Goal: Contribute content: Contribute content

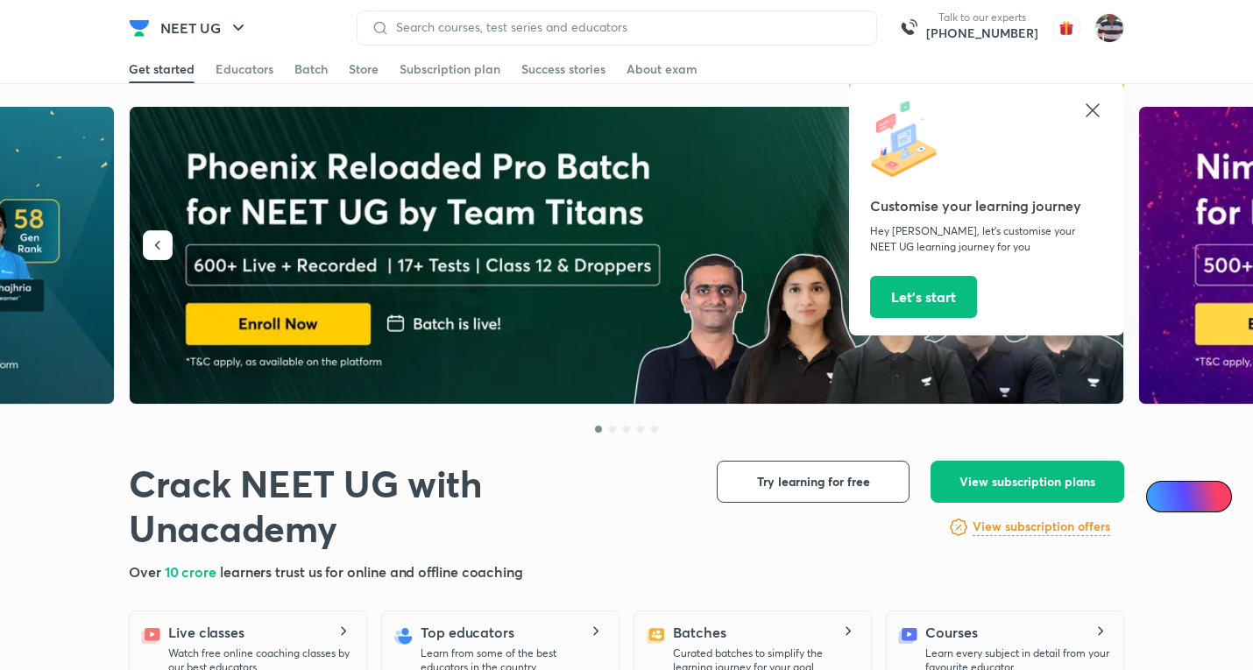
click at [1097, 114] on icon at bounding box center [1092, 109] width 13 height 13
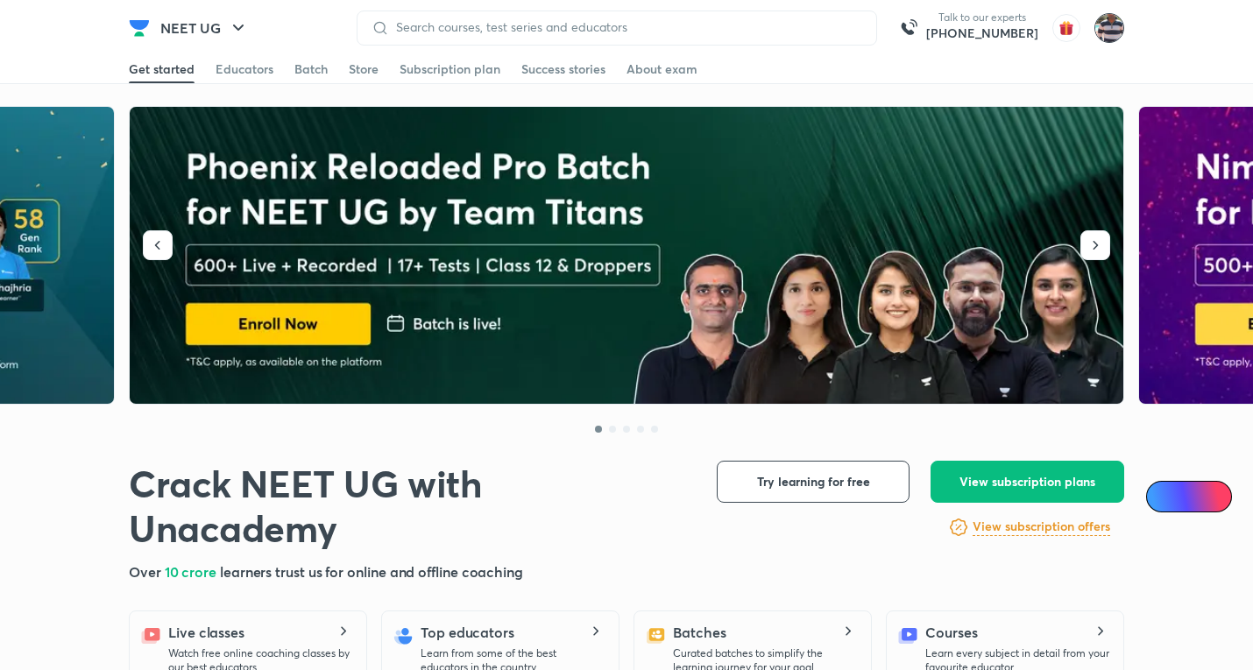
click at [1109, 33] on img at bounding box center [1109, 28] width 30 height 30
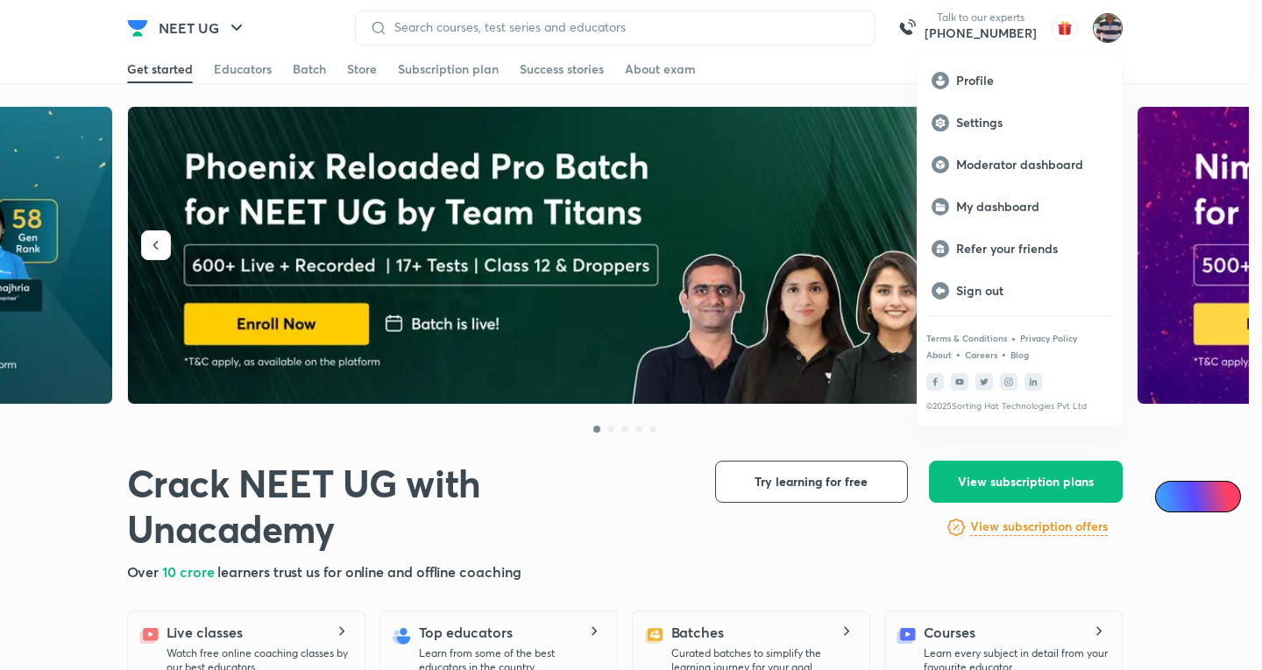
click at [1204, 22] on div at bounding box center [631, 335] width 1262 height 670
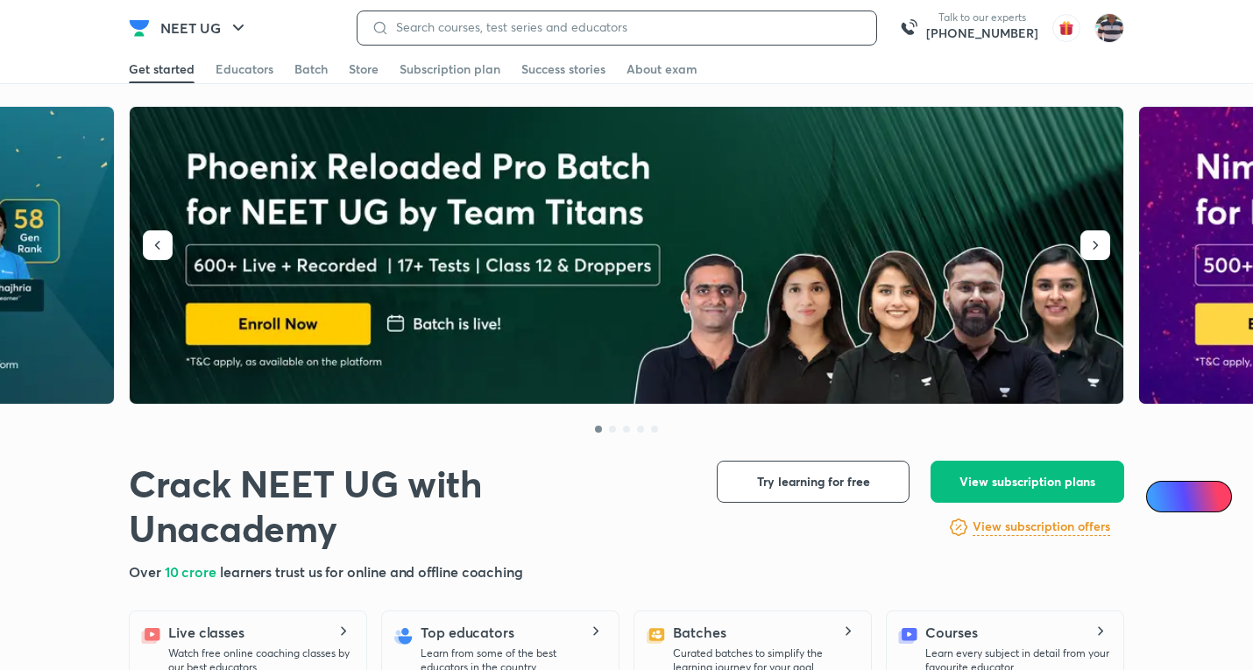
click at [775, 34] on input at bounding box center [625, 27] width 473 height 14
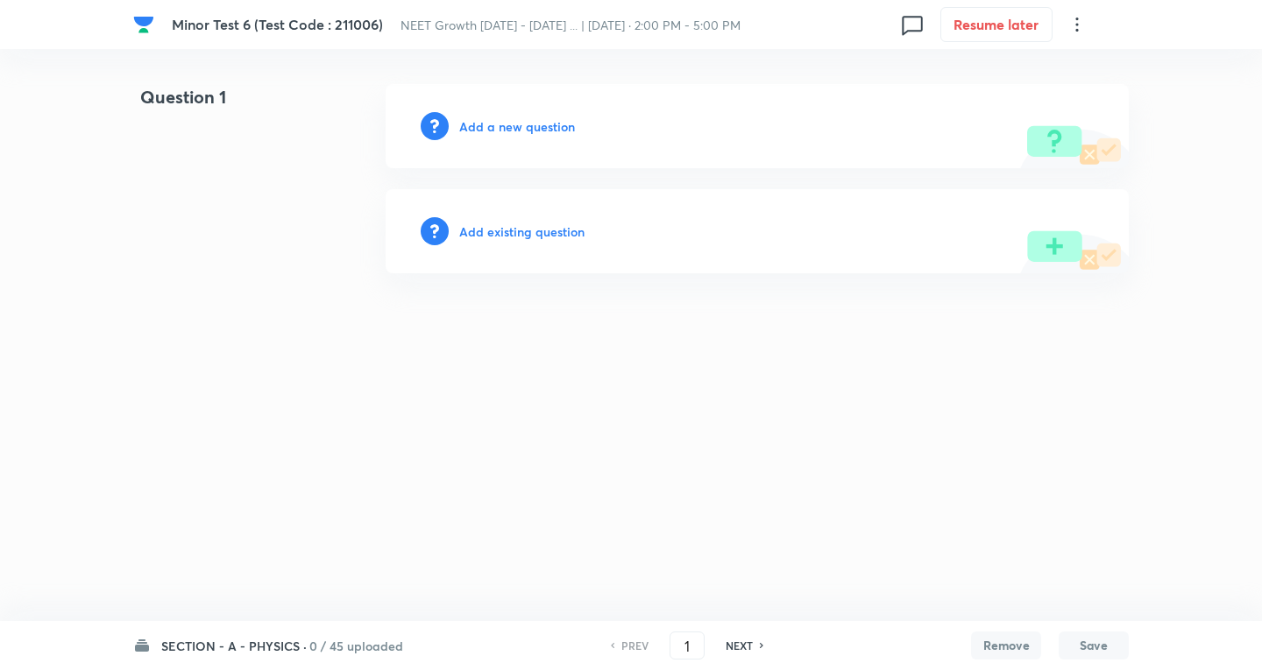
click at [216, 647] on h6 "SECTION - A - PHYSICS ·" at bounding box center [233, 646] width 145 height 18
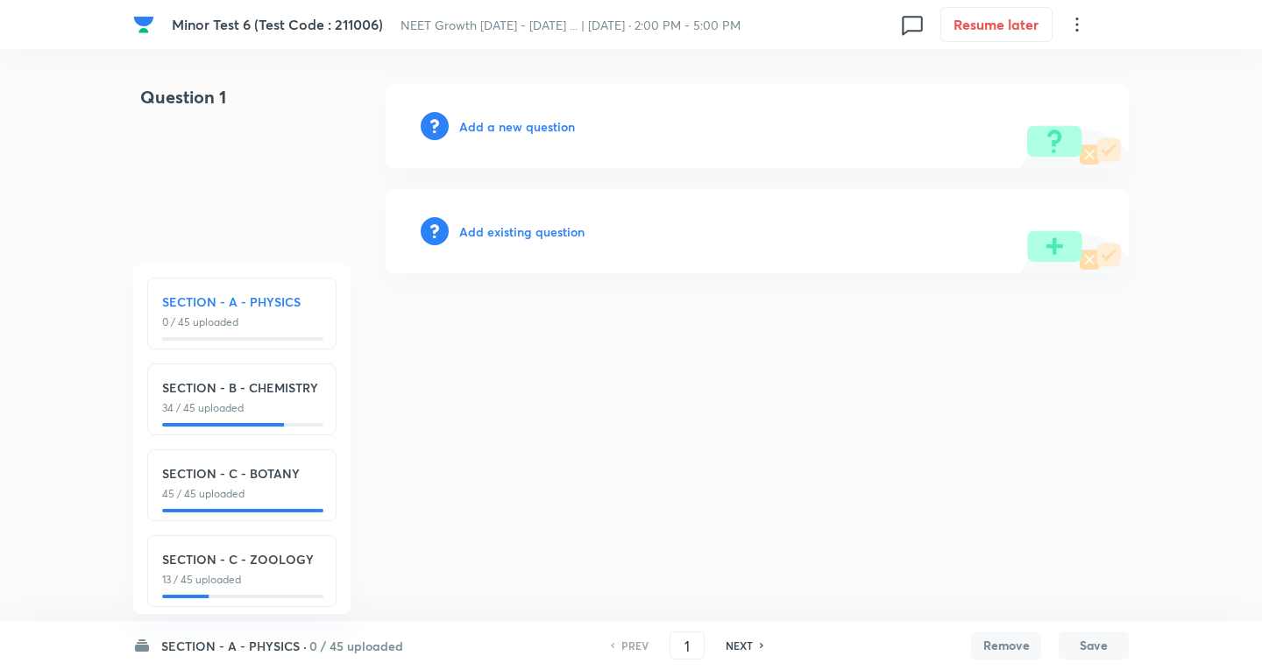
click at [230, 586] on p "13 / 45 uploaded" at bounding box center [241, 580] width 159 height 16
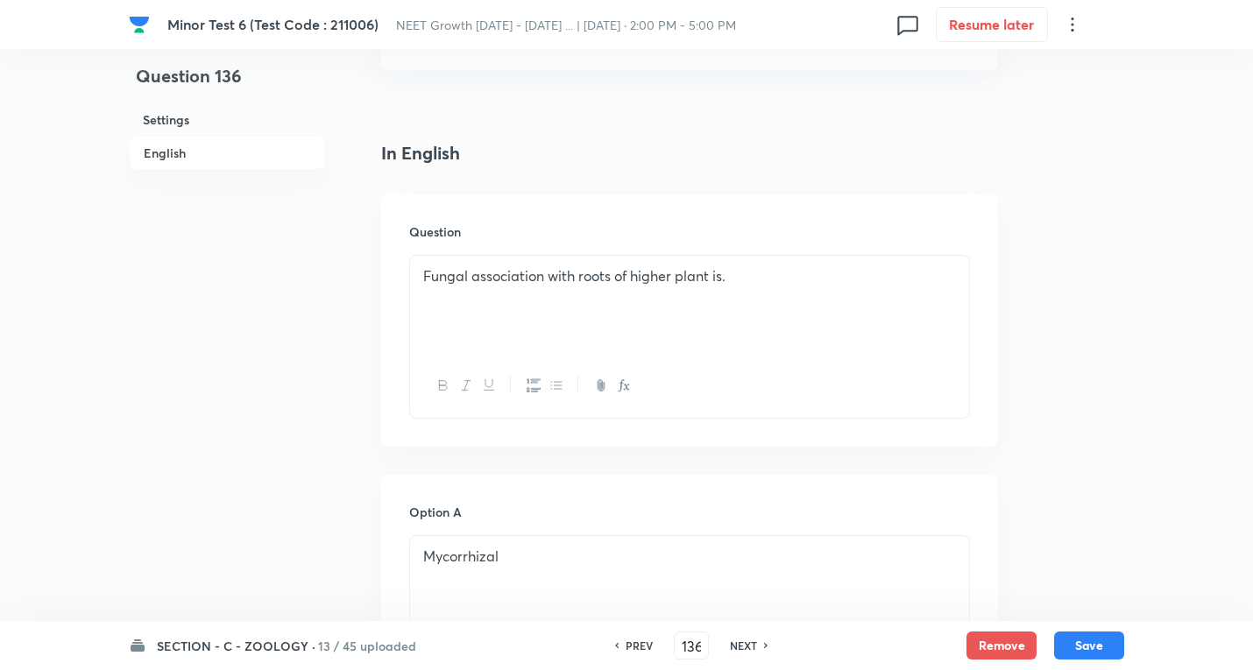
scroll to position [526, 0]
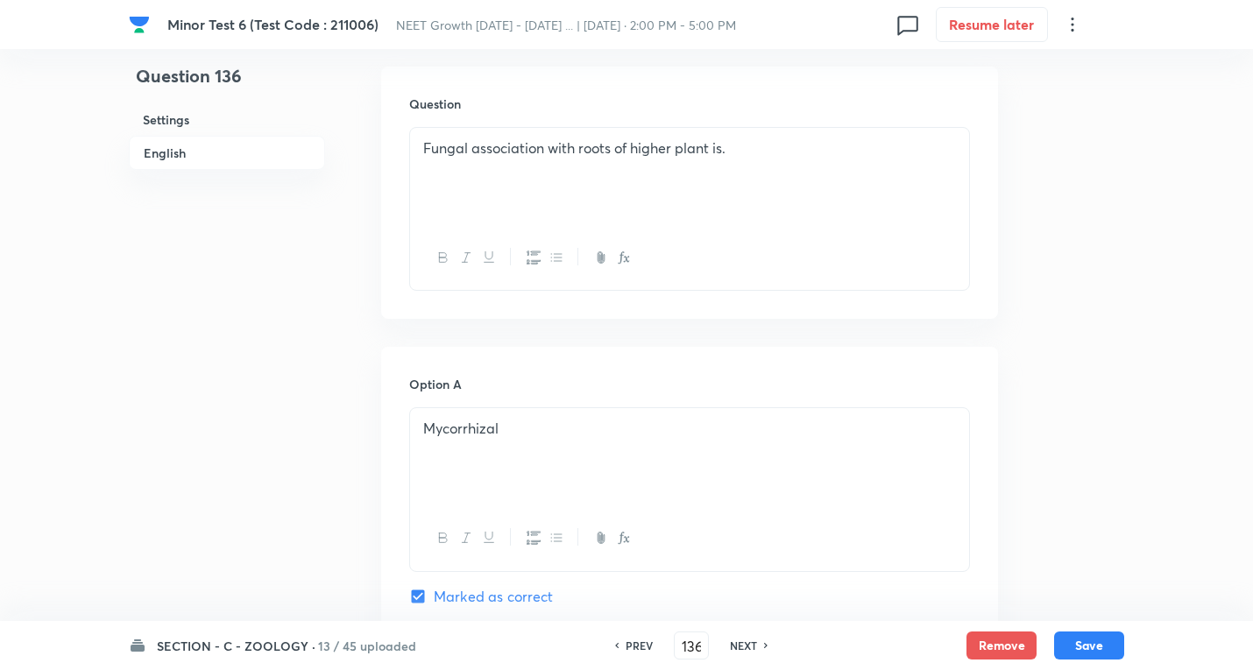
click at [751, 645] on h6 "NEXT" at bounding box center [743, 646] width 27 height 16
type input "137"
checkbox input "true"
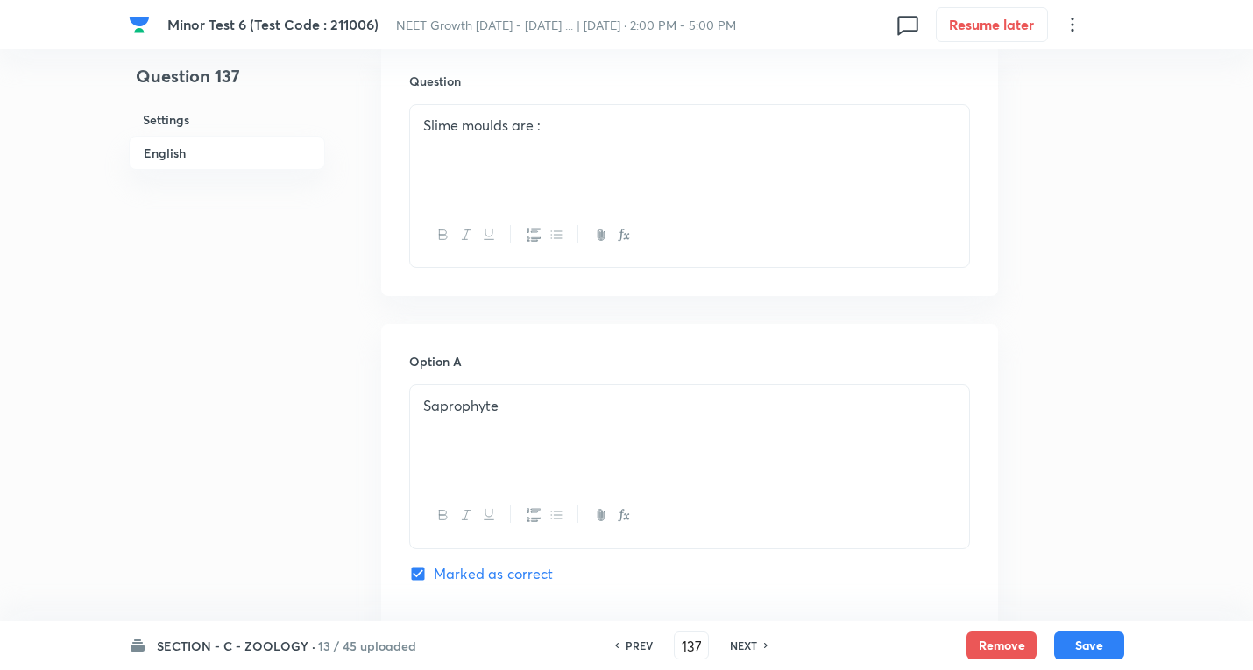
click at [751, 645] on h6 "NEXT" at bounding box center [743, 646] width 27 height 16
type input "138"
checkbox input "true"
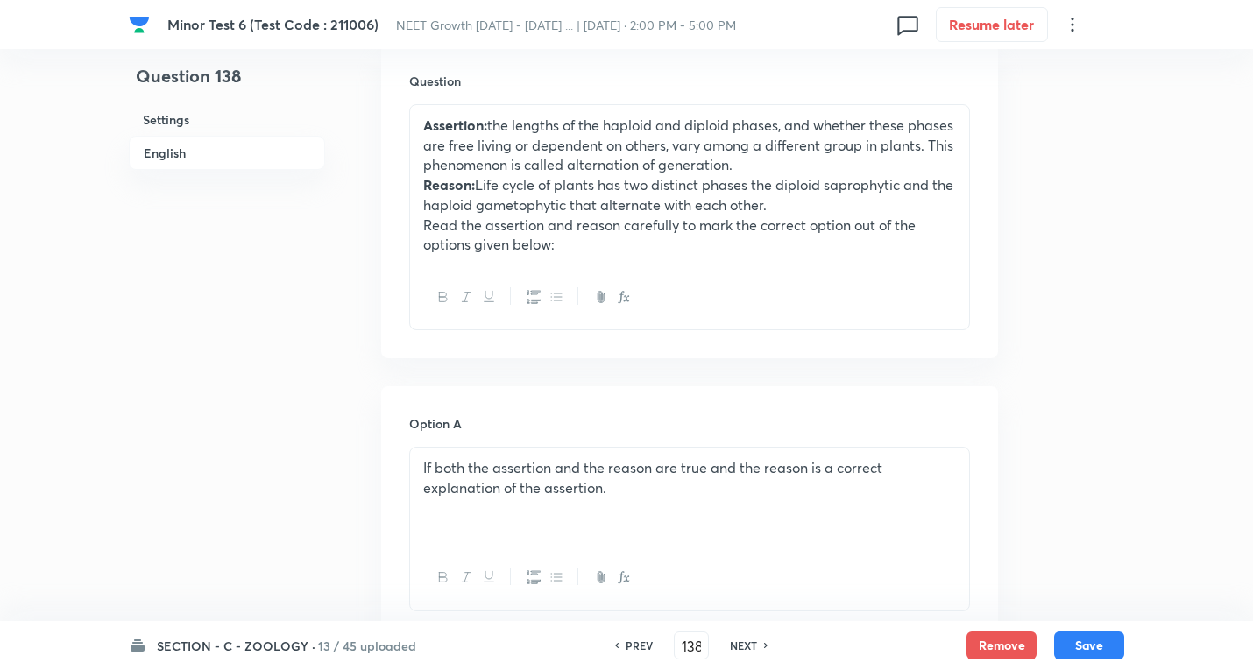
click at [751, 645] on h6 "NEXT" at bounding box center [743, 646] width 27 height 16
type input "139"
checkbox input "false"
checkbox input "true"
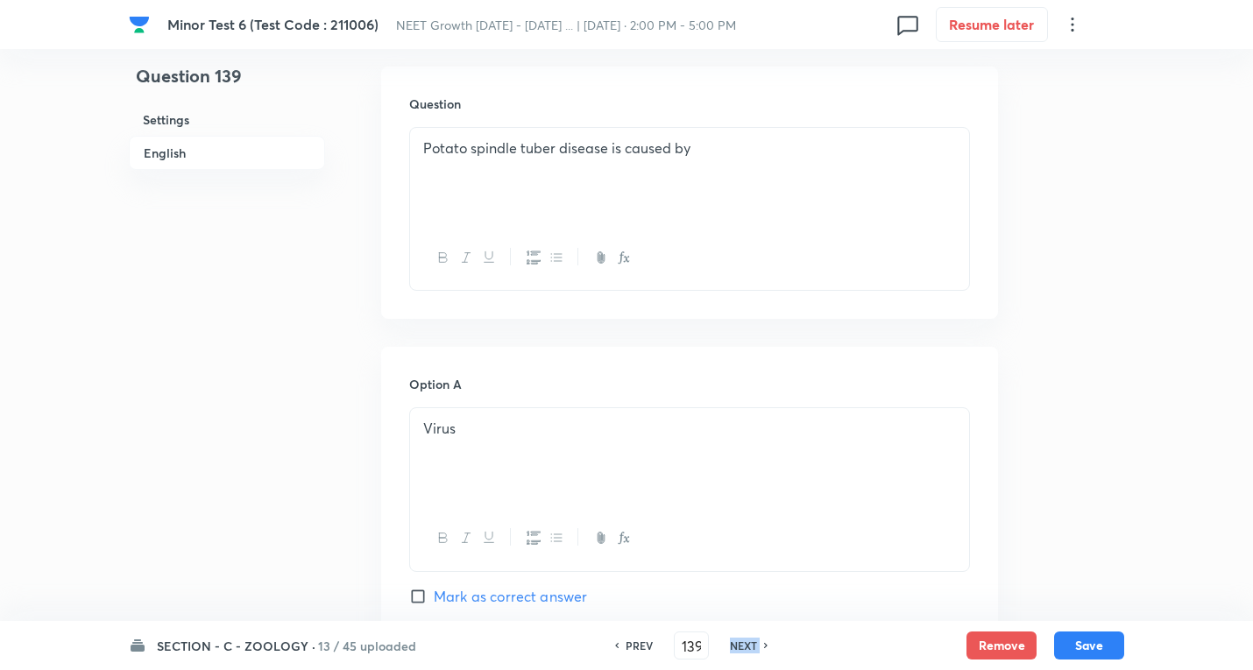
click at [751, 645] on h6 "NEXT" at bounding box center [743, 646] width 27 height 16
type input "140"
checkbox input "true"
click at [751, 645] on h6 "NEXT" at bounding box center [743, 646] width 27 height 16
type input "141"
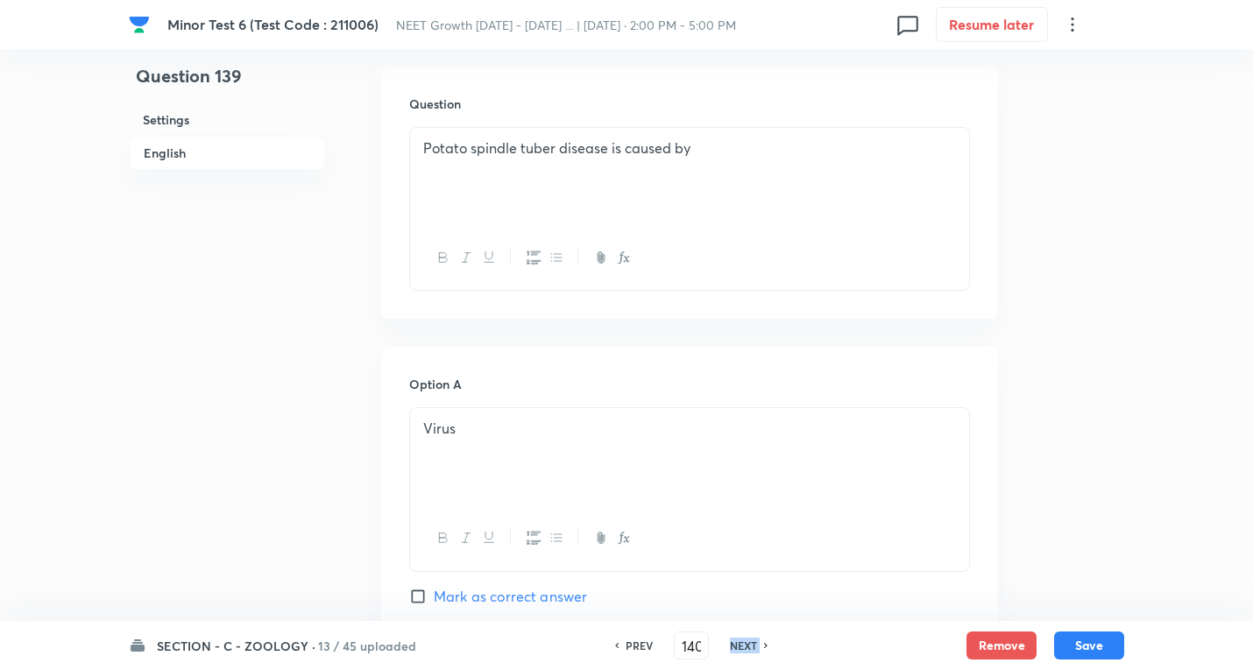
checkbox input "false"
checkbox input "true"
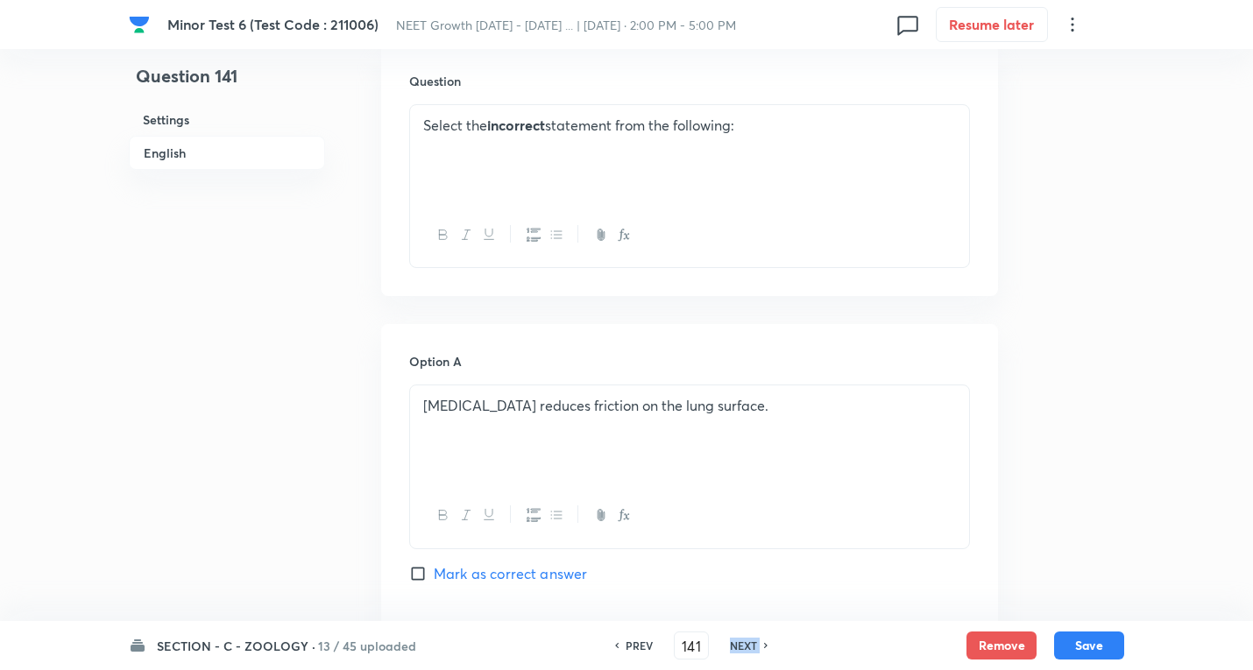
click at [751, 645] on h6 "NEXT" at bounding box center [743, 646] width 27 height 16
type input "142"
checkbox input "false"
checkbox input "true"
click at [751, 645] on h6 "NEXT" at bounding box center [743, 646] width 27 height 16
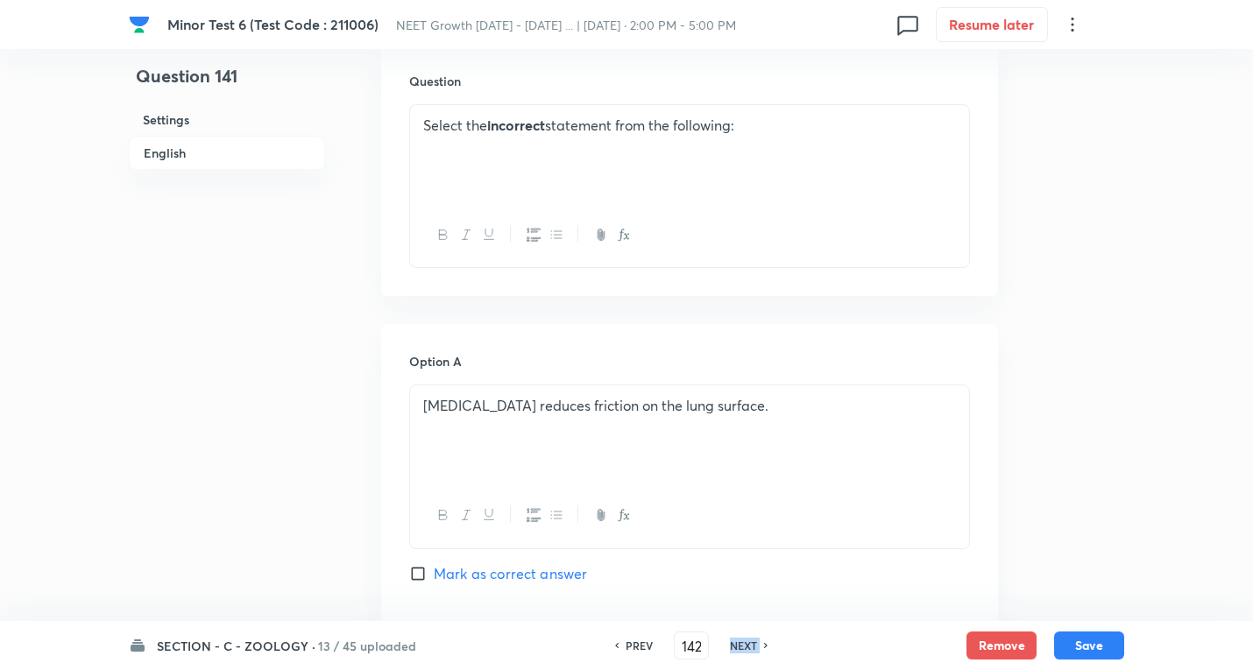
type input "143"
checkbox input "false"
checkbox input "true"
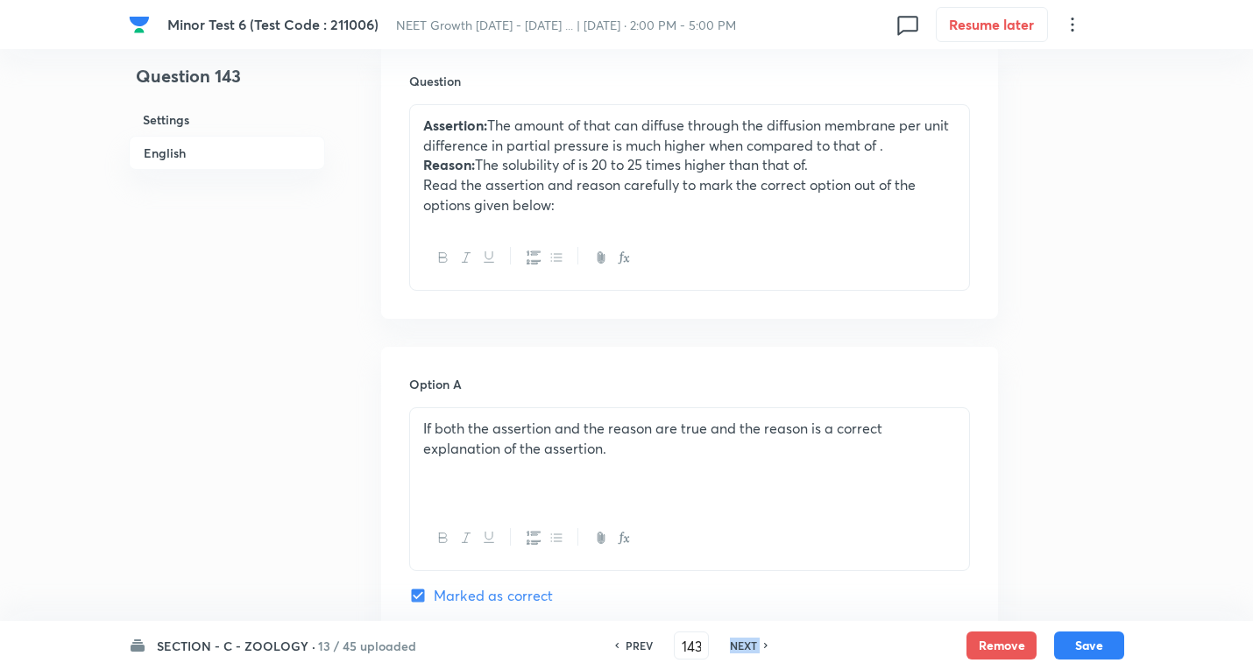
click at [751, 645] on h6 "NEXT" at bounding box center [743, 646] width 27 height 16
type input "144"
checkbox input "true"
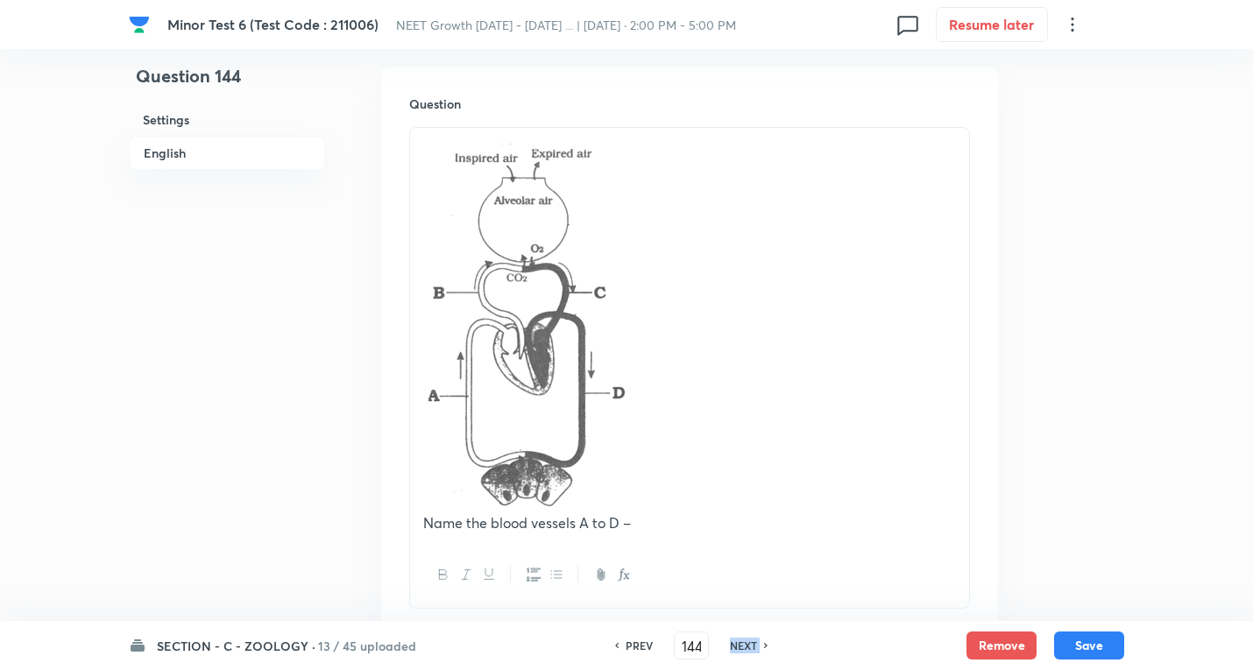
click at [751, 645] on h6 "NEXT" at bounding box center [743, 646] width 27 height 16
type input "145"
checkbox input "false"
checkbox input "true"
click at [751, 645] on h6 "NEXT" at bounding box center [743, 646] width 27 height 16
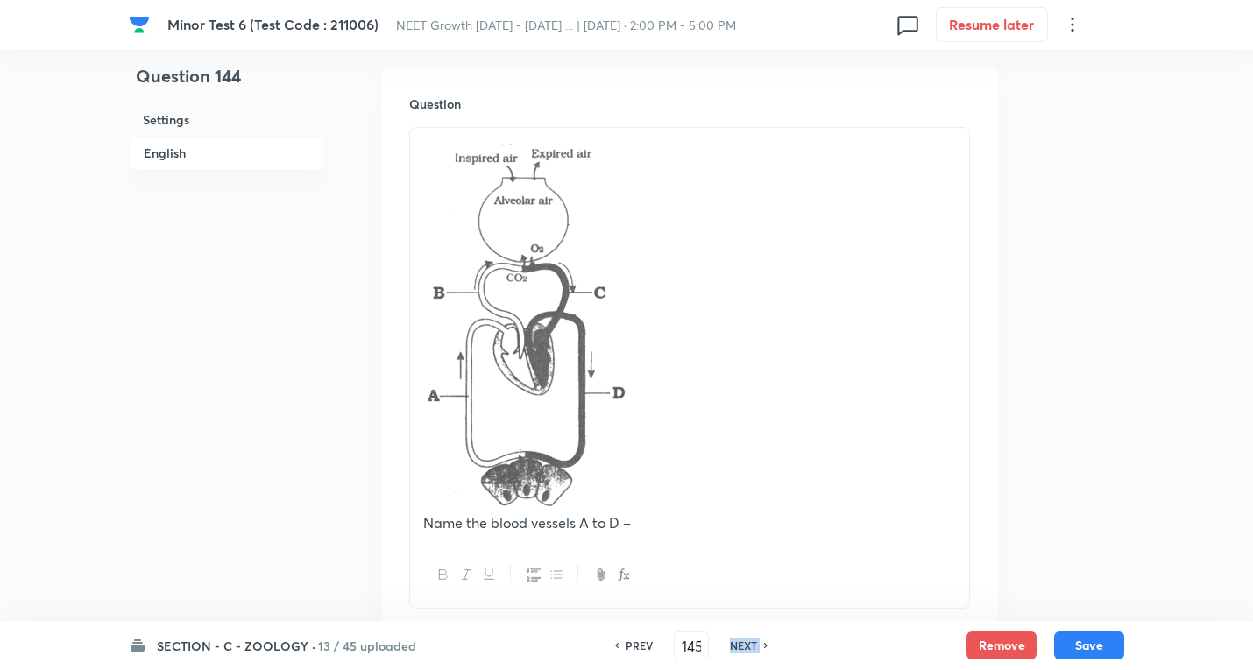
type input "146"
checkbox input "false"
checkbox input "true"
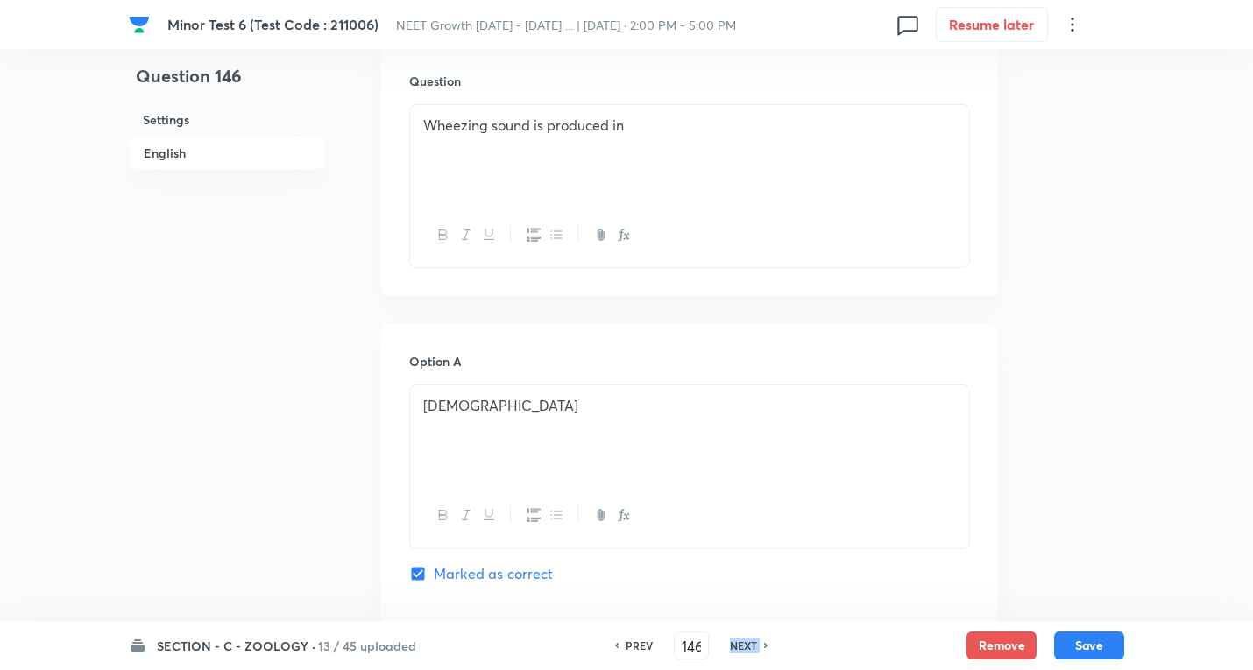
click at [751, 645] on h6 "NEXT" at bounding box center [743, 646] width 27 height 16
type input "147"
checkbox input "false"
checkbox input "true"
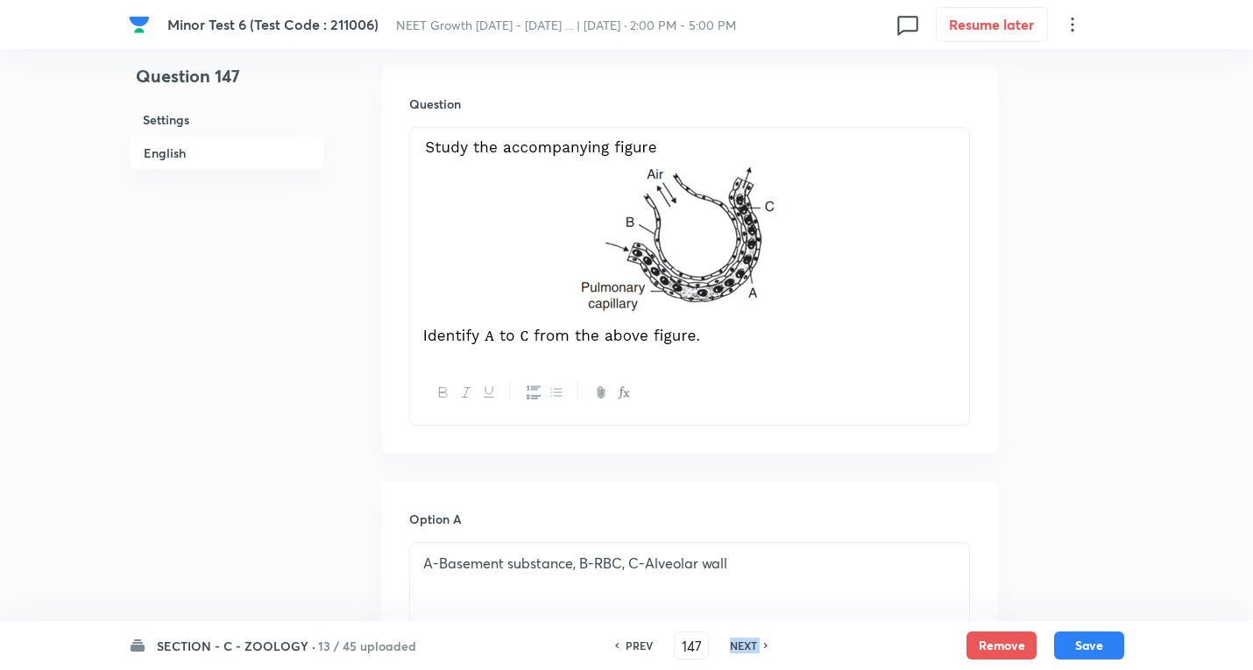
click at [751, 645] on h6 "NEXT" at bounding box center [743, 646] width 27 height 16
type input "148"
checkbox input "false"
checkbox input "true"
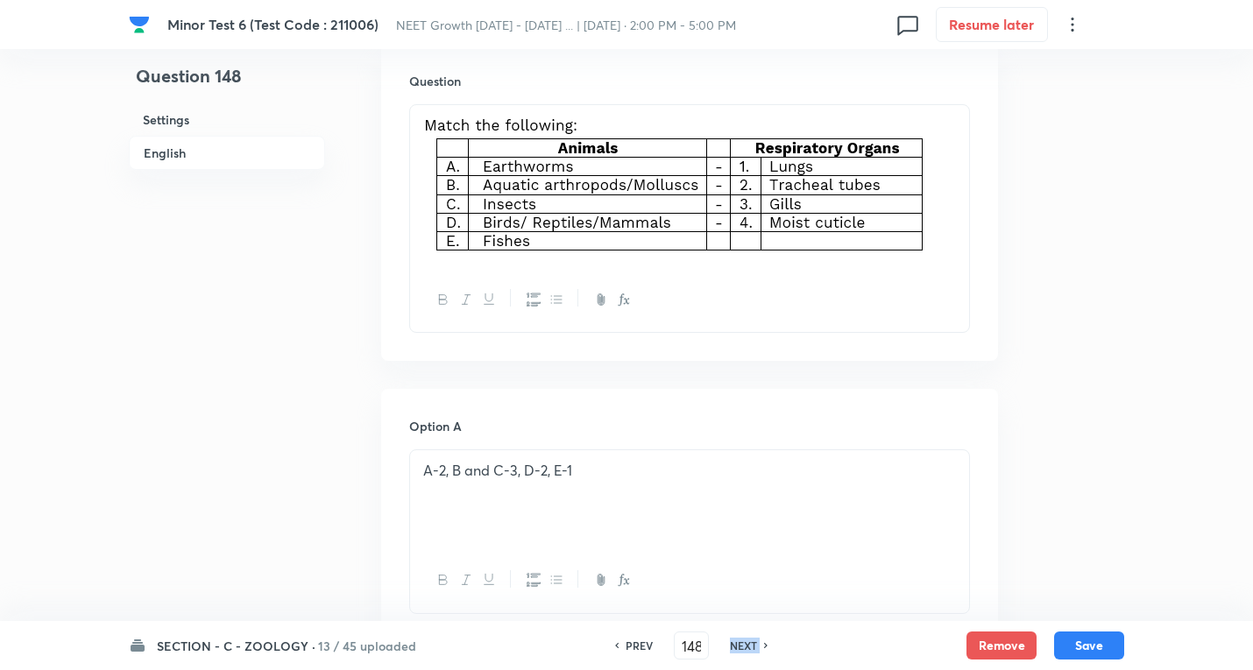
click at [751, 645] on h6 "NEXT" at bounding box center [743, 646] width 27 height 16
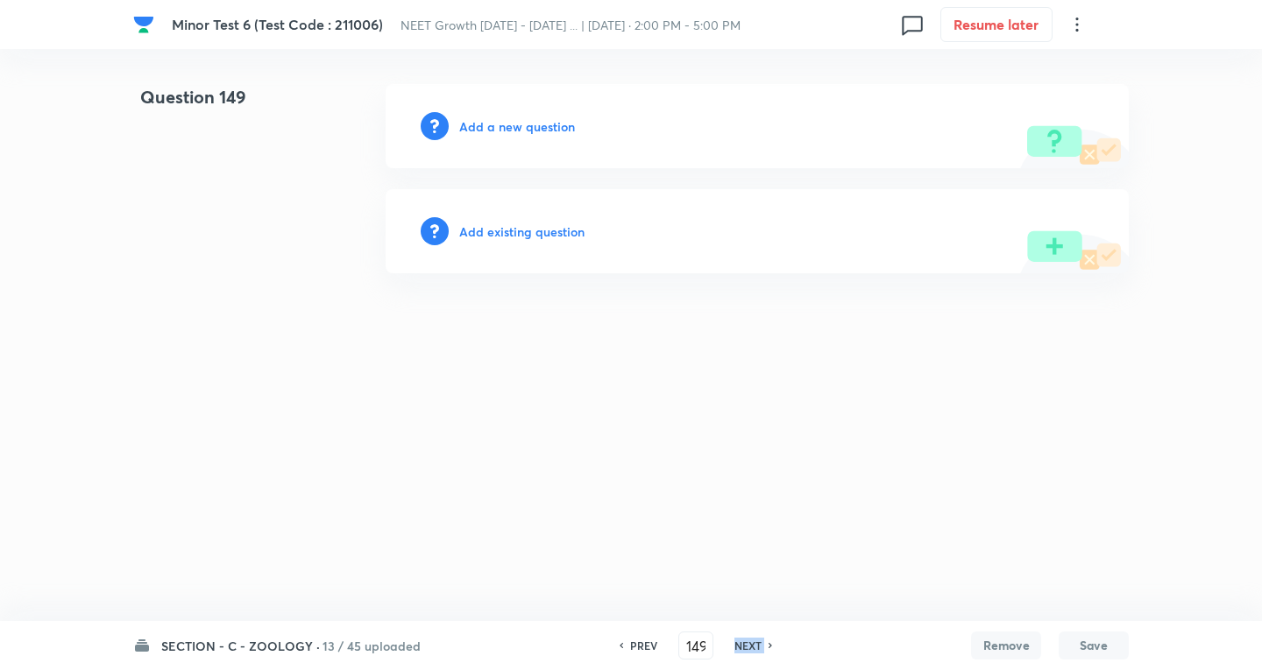
click at [751, 645] on h6 "NEXT" at bounding box center [747, 646] width 27 height 16
click at [618, 647] on icon at bounding box center [620, 645] width 5 height 9
click at [625, 643] on div "PREV" at bounding box center [641, 646] width 46 height 16
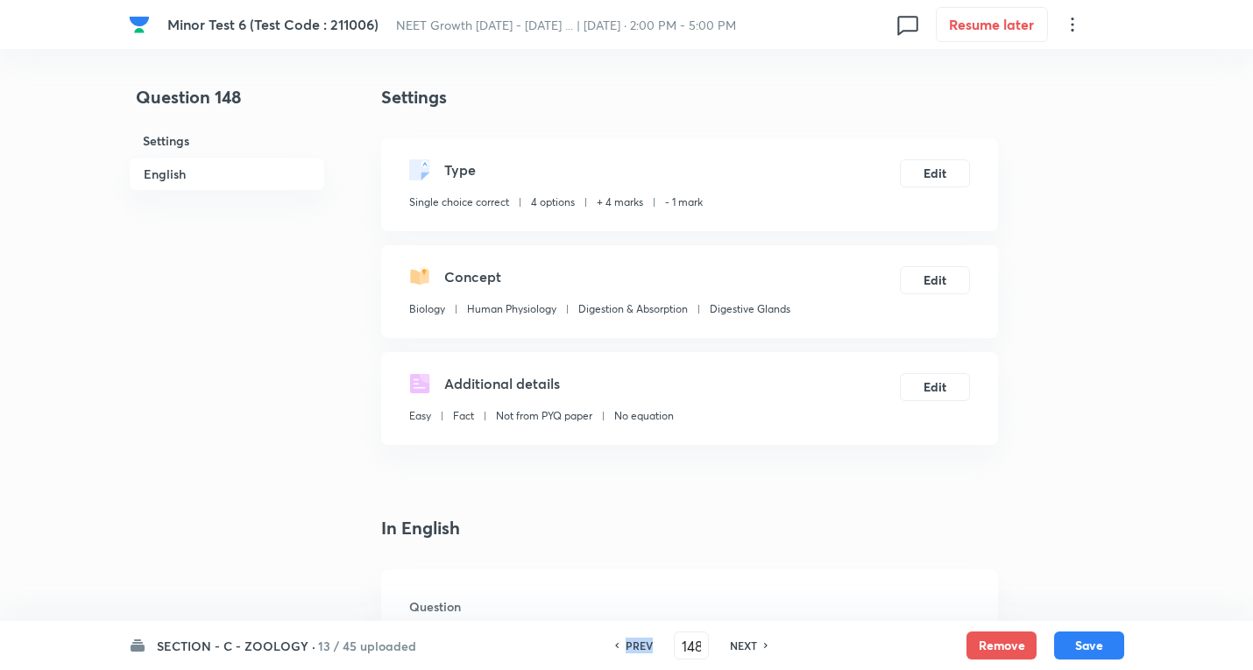
click at [626, 643] on h6 "PREV" at bounding box center [639, 646] width 27 height 16
type input "147"
checkbox input "false"
checkbox input "true"
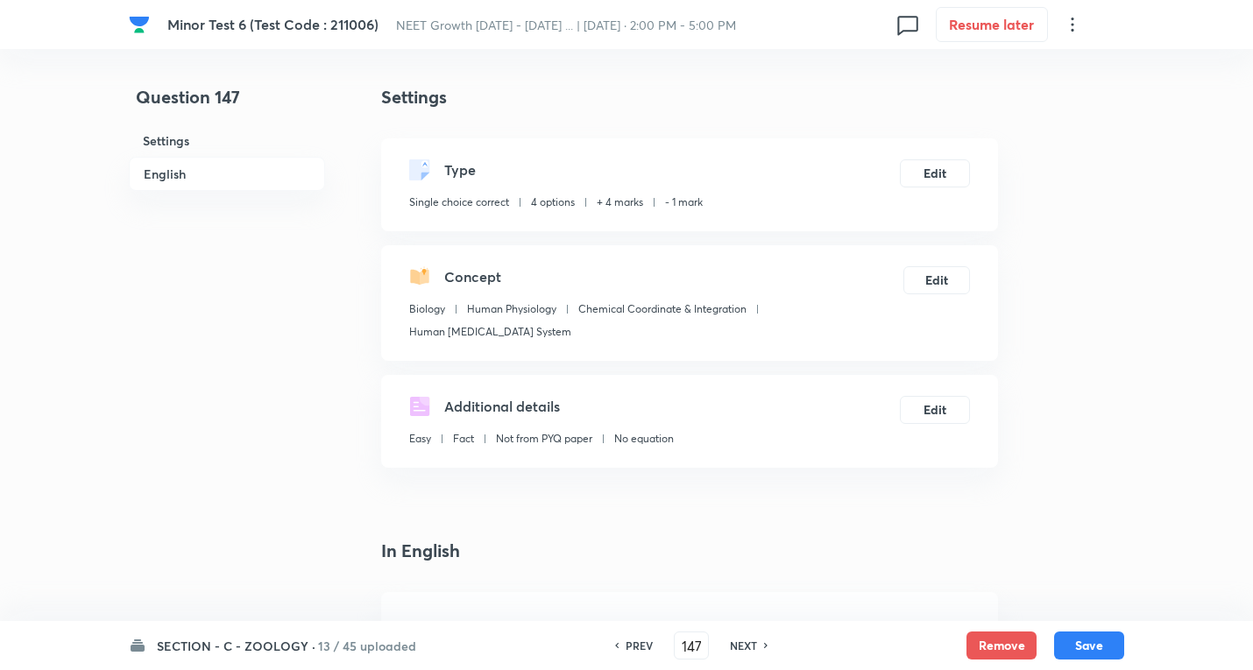
click at [737, 645] on h6 "NEXT" at bounding box center [743, 646] width 27 height 16
type input "148"
checkbox input "false"
checkbox input "true"
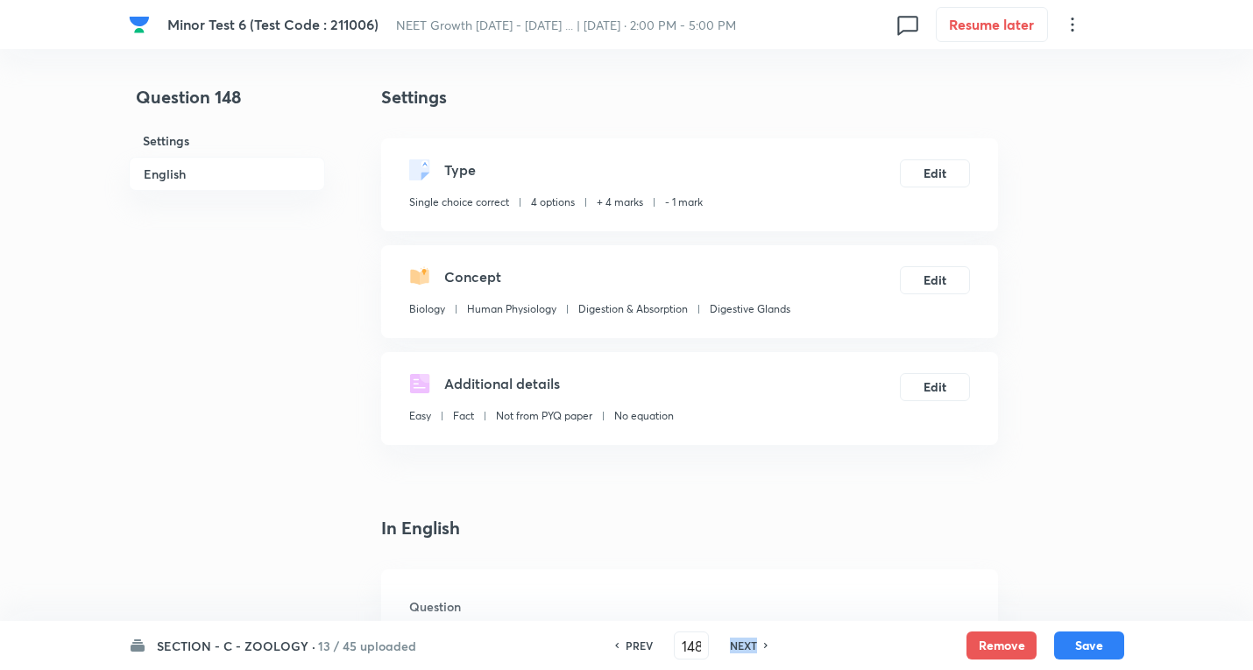
click at [737, 645] on h6 "NEXT" at bounding box center [743, 646] width 27 height 16
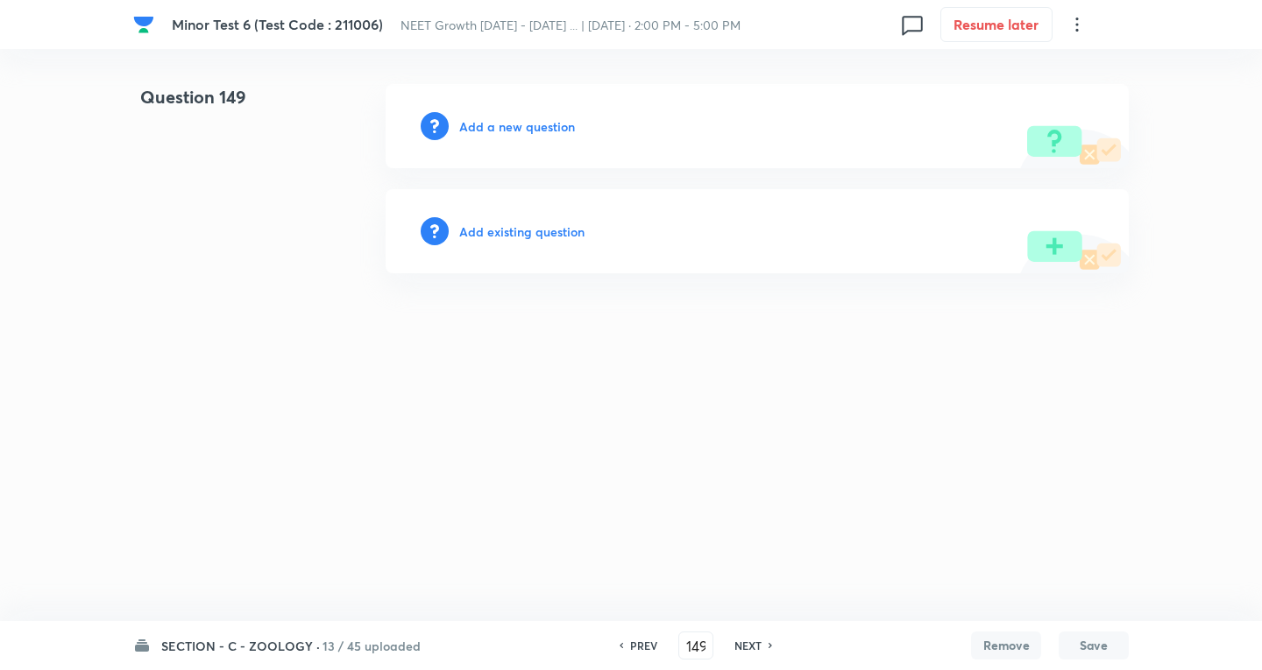
click at [634, 649] on h6 "PREV" at bounding box center [643, 646] width 27 height 16
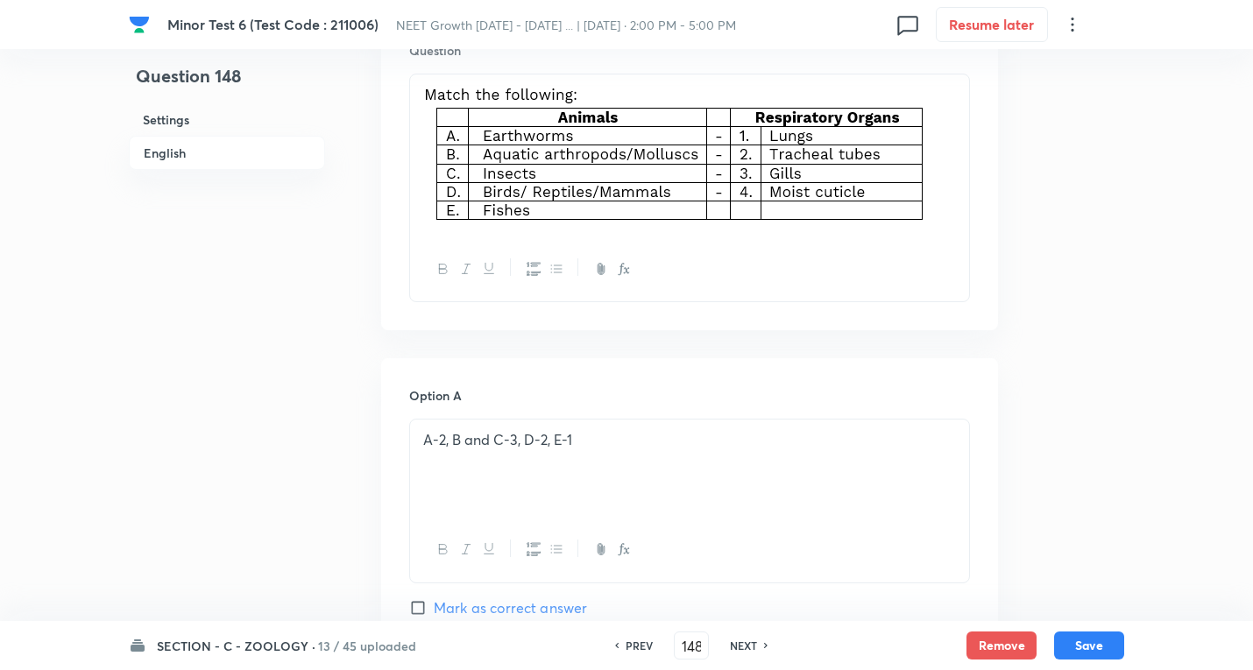
scroll to position [526, 0]
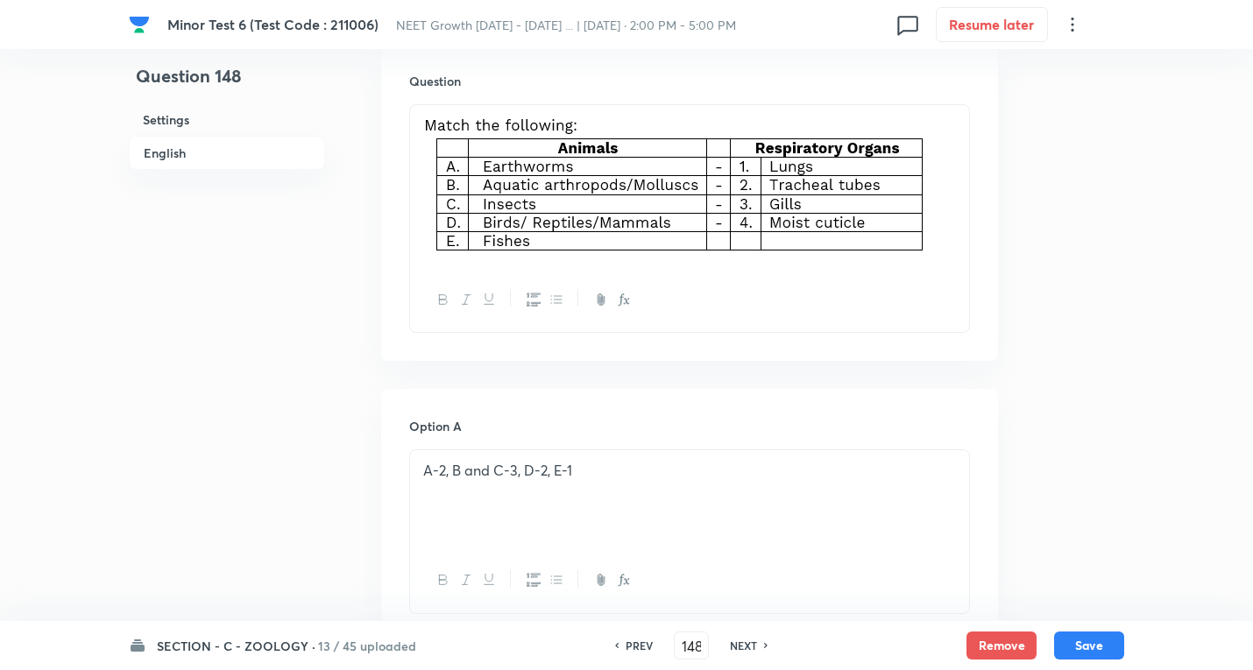
click at [631, 646] on h6 "PREV" at bounding box center [639, 646] width 27 height 16
type input "147"
checkbox input "false"
checkbox input "true"
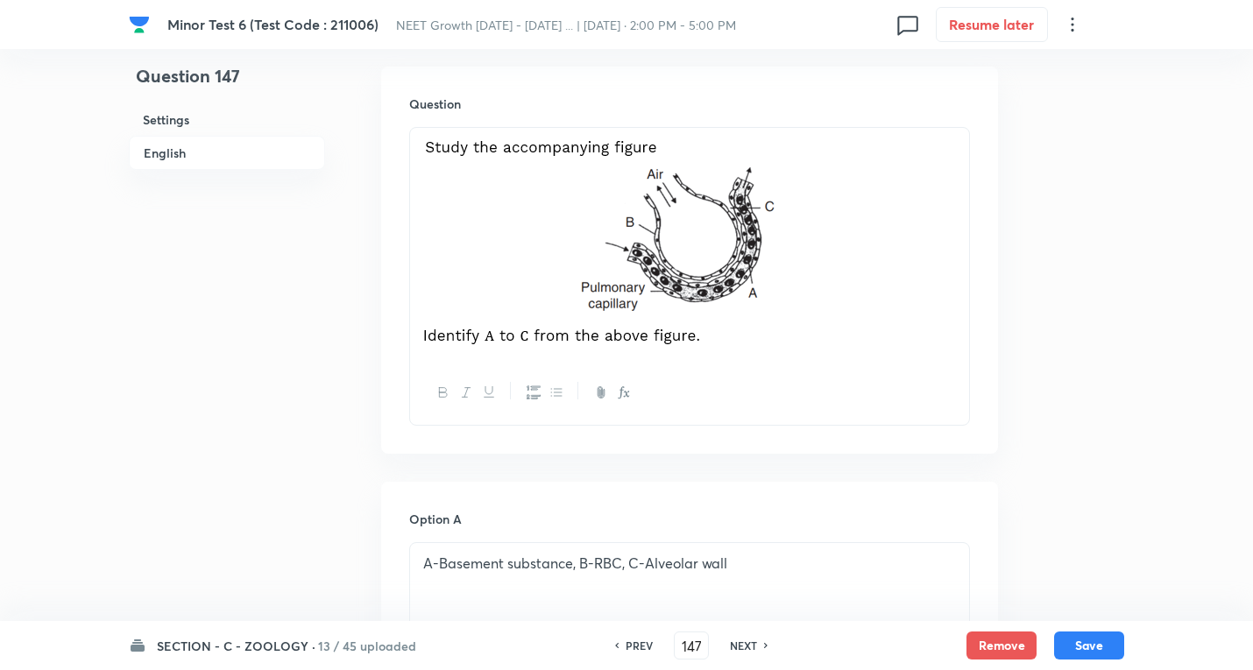
click at [736, 647] on h6 "NEXT" at bounding box center [743, 646] width 27 height 16
type input "148"
checkbox input "false"
checkbox input "true"
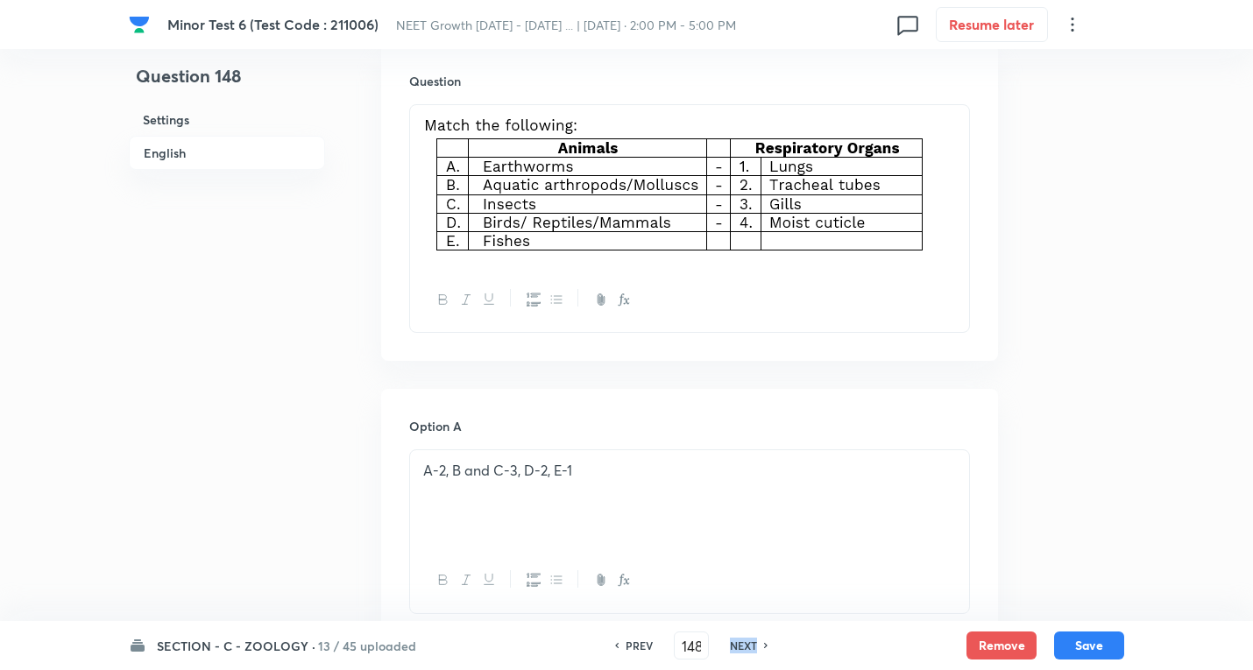
click at [737, 645] on h6 "NEXT" at bounding box center [743, 646] width 27 height 16
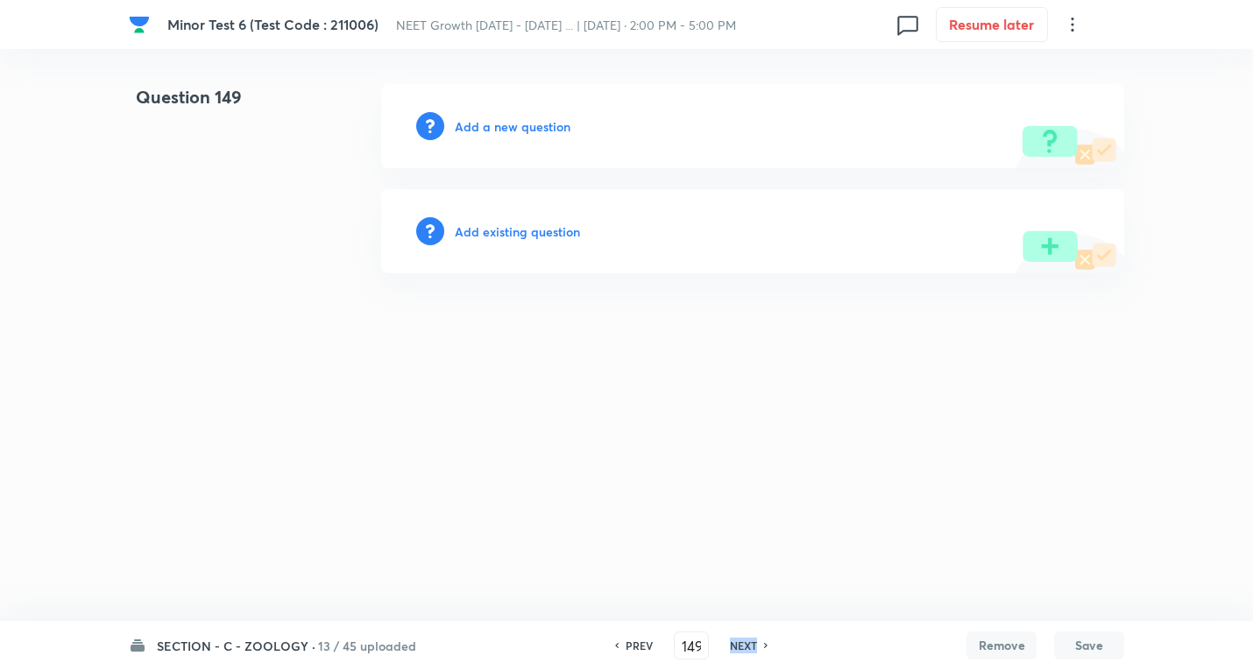
scroll to position [0, 0]
click at [630, 646] on h6 "PREV" at bounding box center [643, 646] width 27 height 16
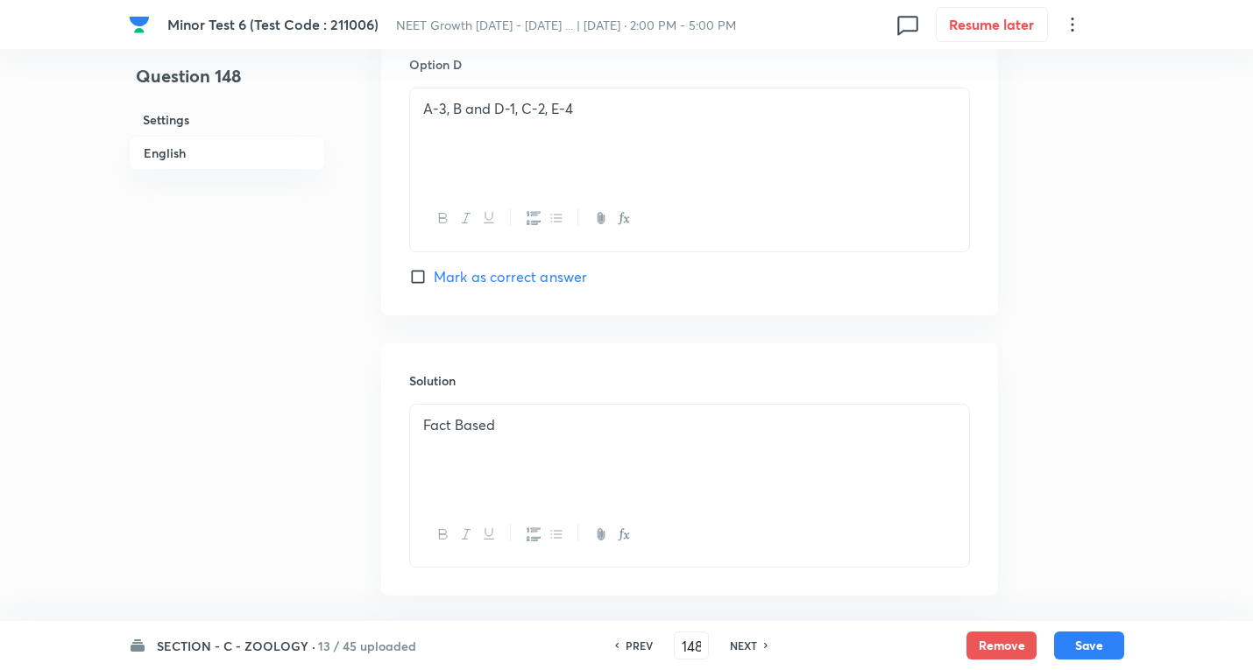
scroll to position [1767, 0]
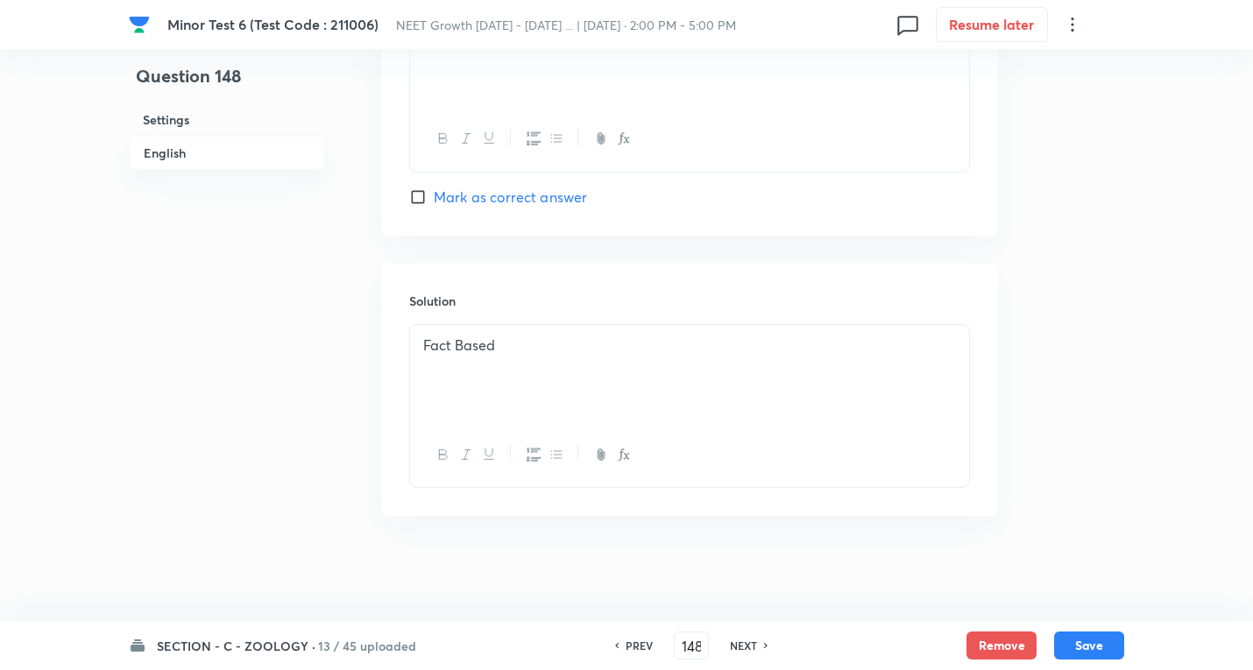
click at [567, 376] on div "Fact Based" at bounding box center [689, 374] width 559 height 98
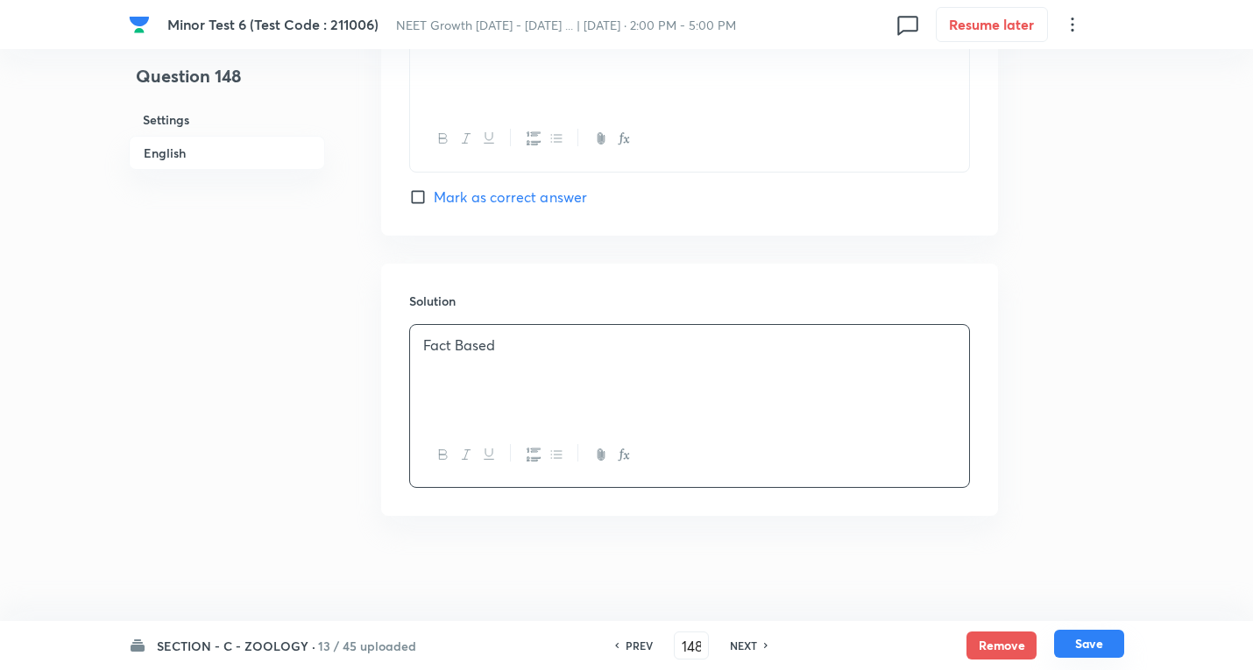
click at [1072, 642] on button "Save" at bounding box center [1089, 644] width 70 height 28
type input "149"
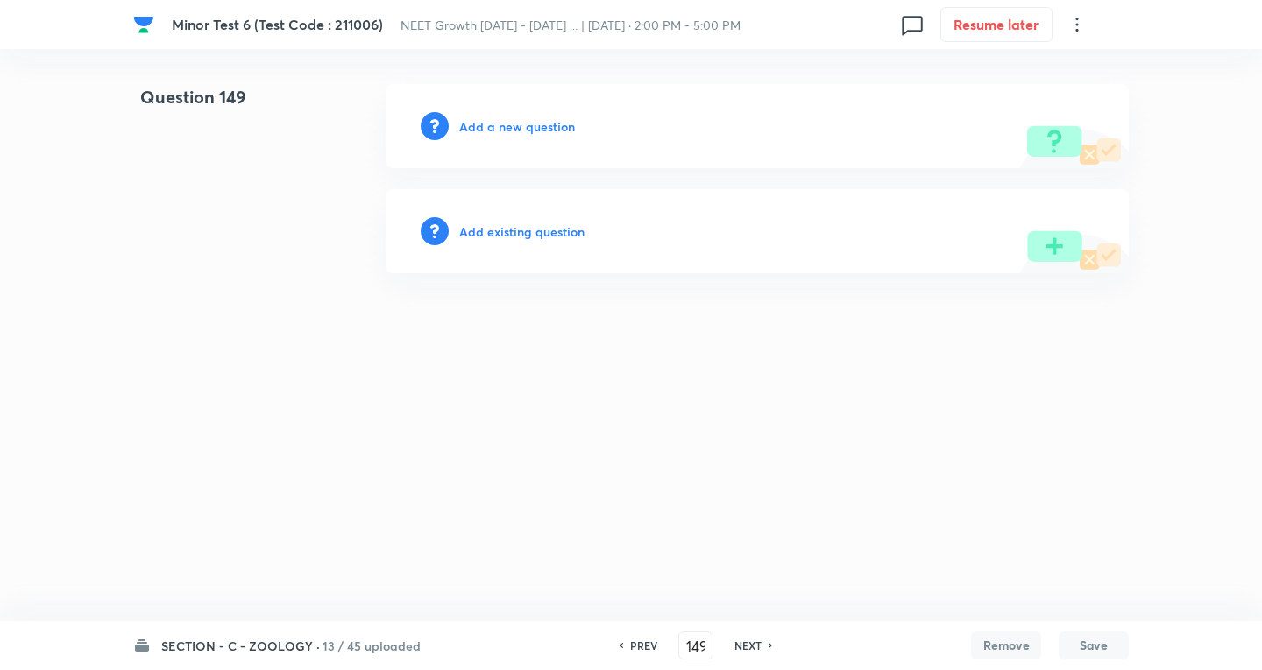
click at [472, 126] on h6 "Add a new question" at bounding box center [517, 126] width 116 height 18
click at [472, 126] on h6 "Choose a question type" at bounding box center [526, 126] width 135 height 18
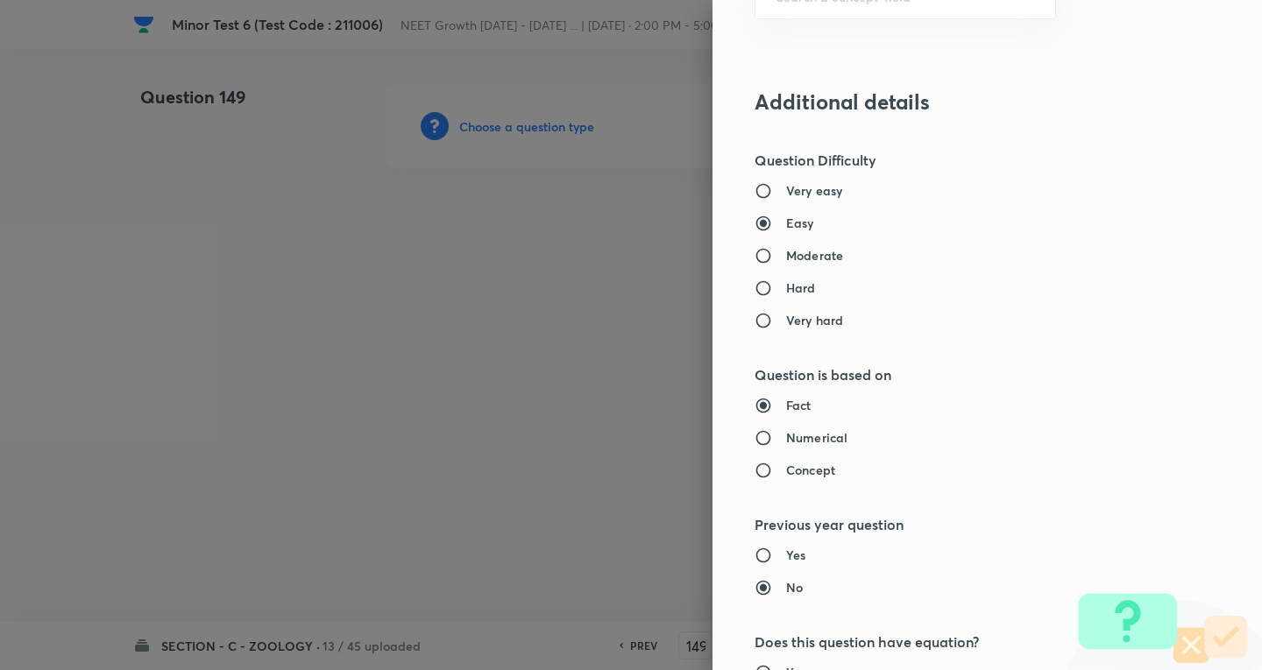
scroll to position [1222, 0]
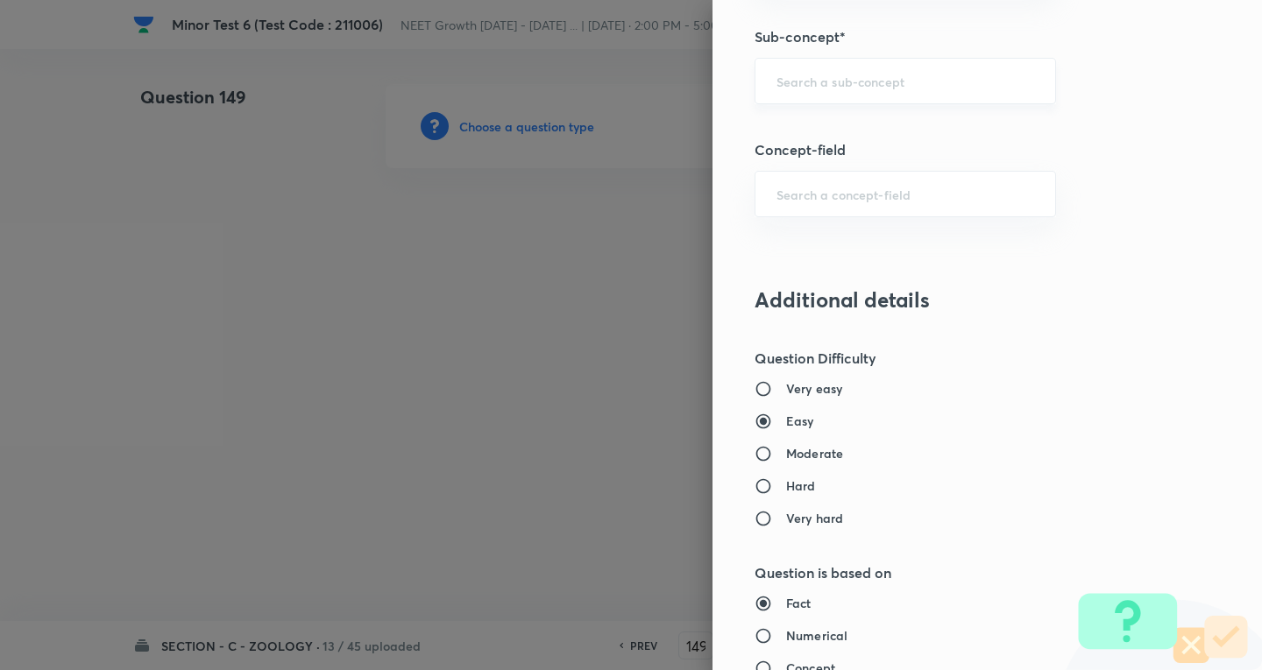
click at [812, 74] on input "text" at bounding box center [905, 81] width 258 height 17
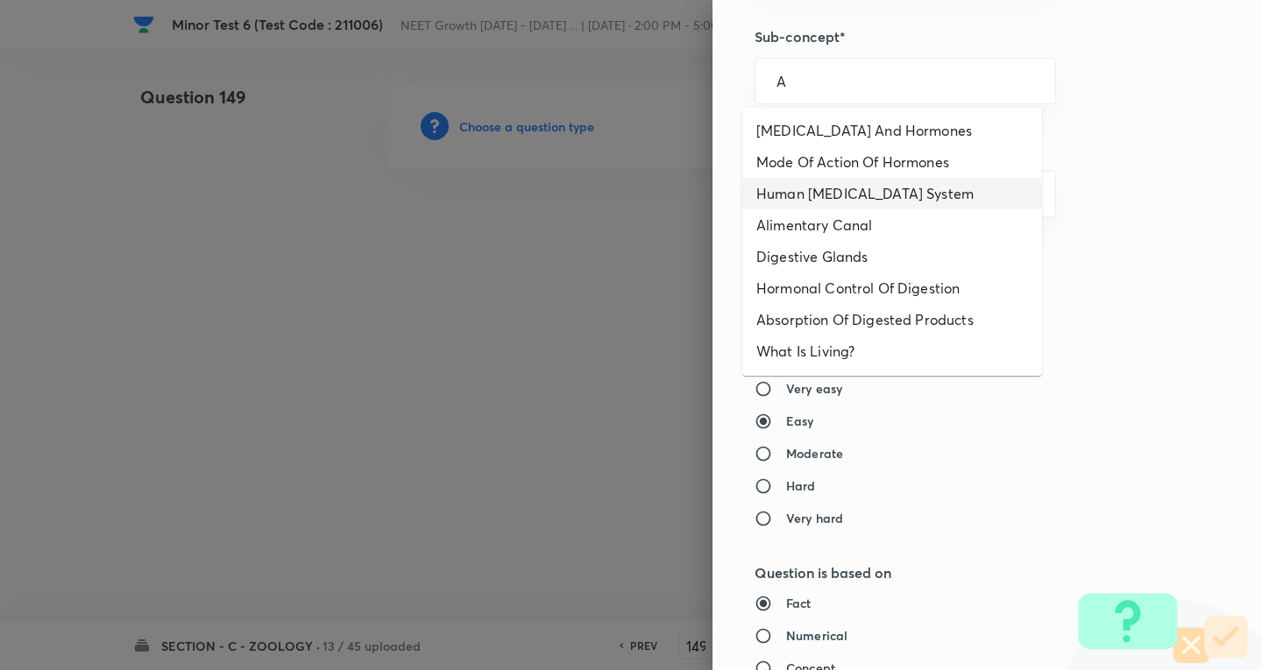
click at [806, 188] on li "Human Endocrine System" at bounding box center [892, 194] width 300 height 32
type input "Human Endocrine System"
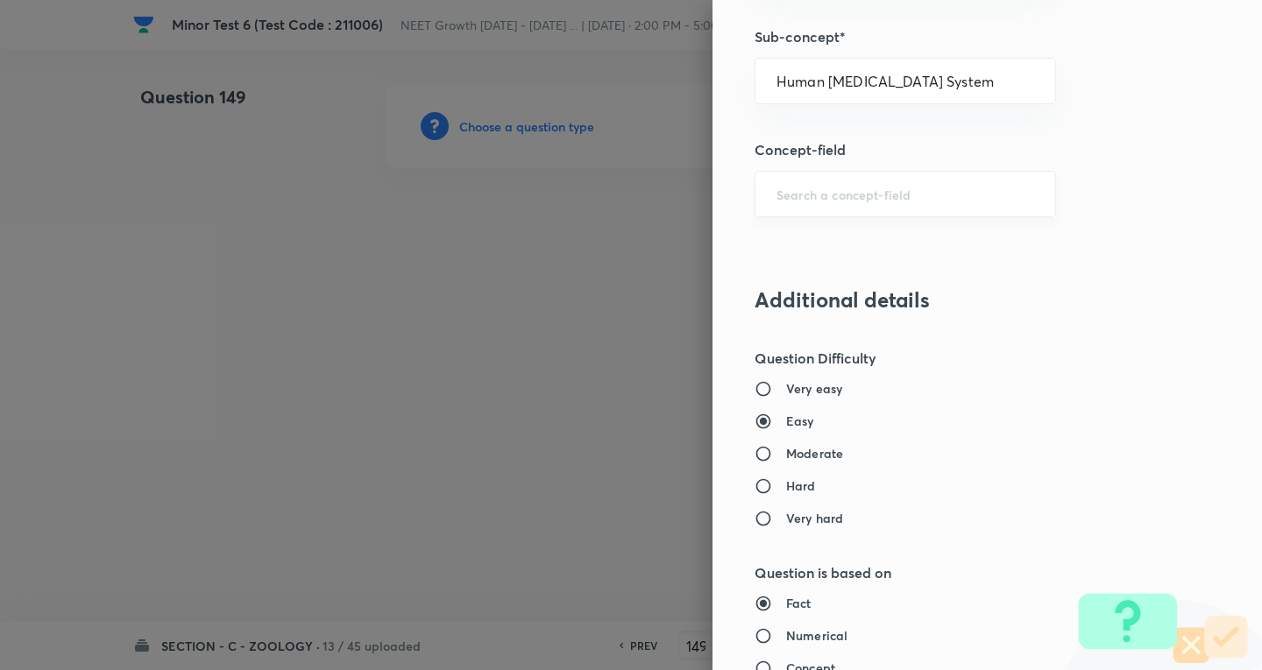
type input "Biology"
type input "Human Physiology"
type input "Chemical Coordinate & Integration"
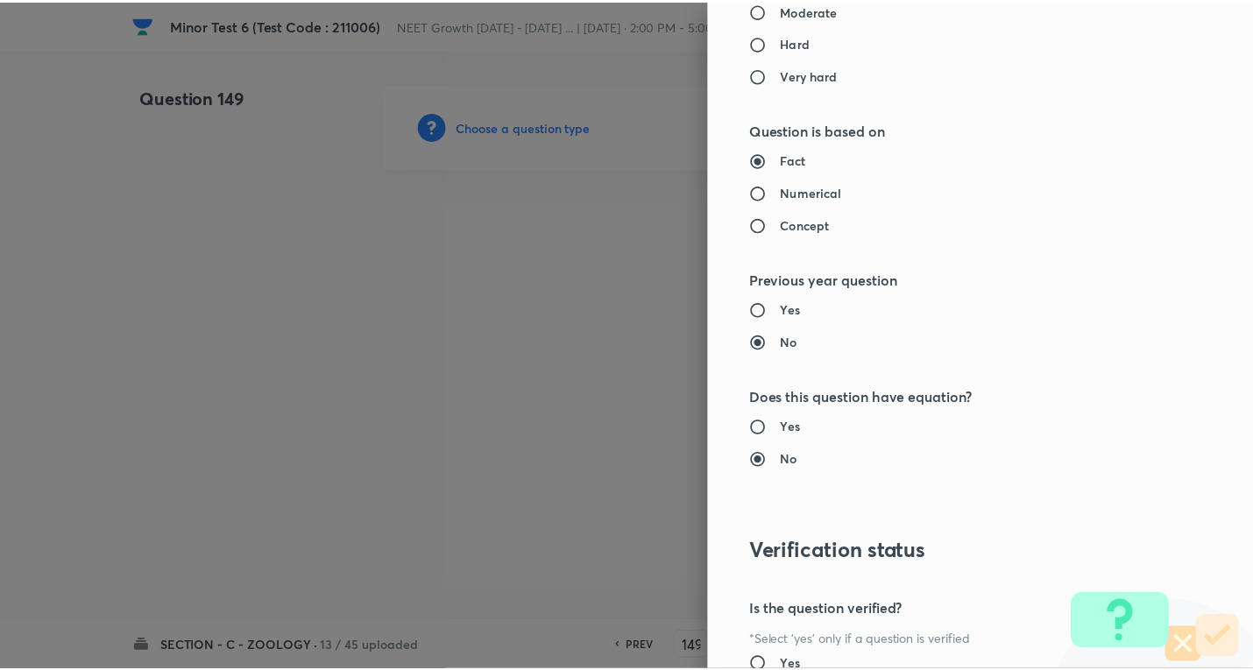
scroll to position [1836, 0]
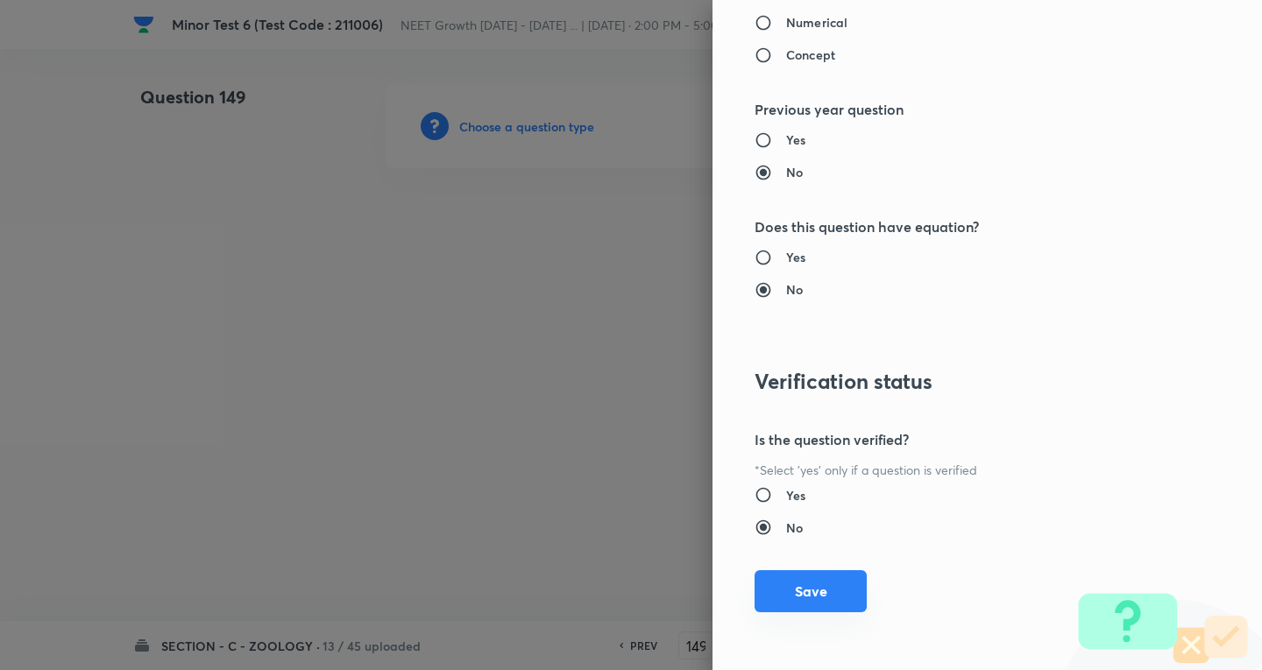
click at [791, 591] on button "Save" at bounding box center [810, 591] width 112 height 42
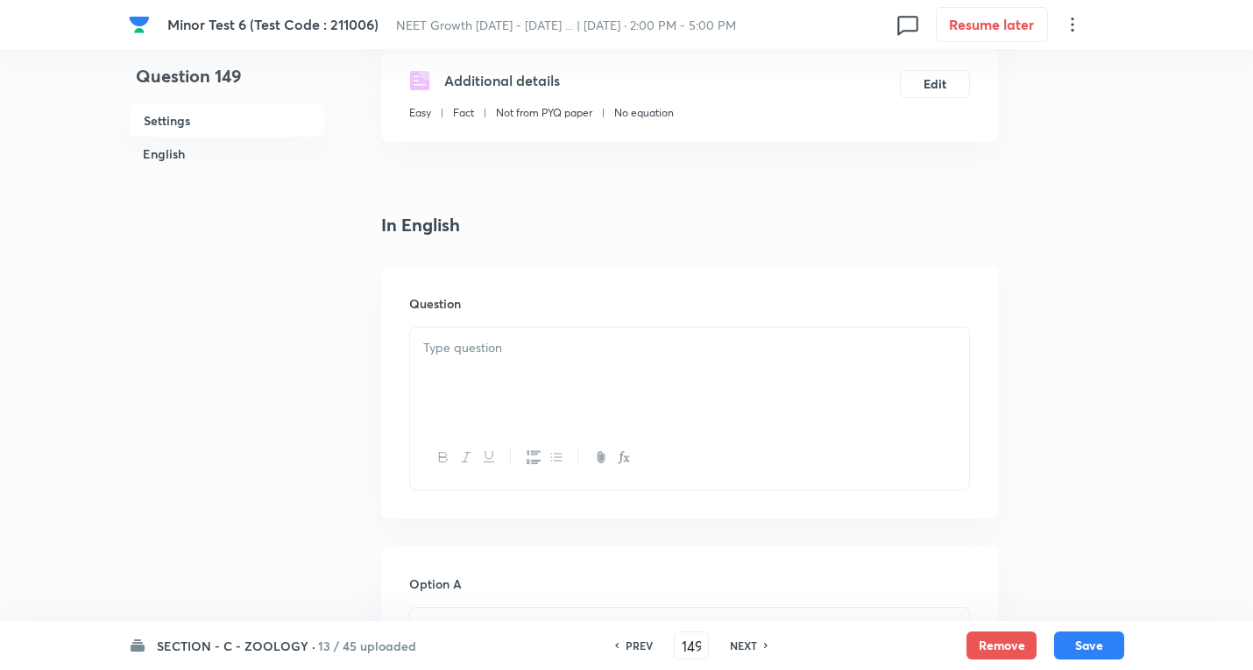
scroll to position [526, 0]
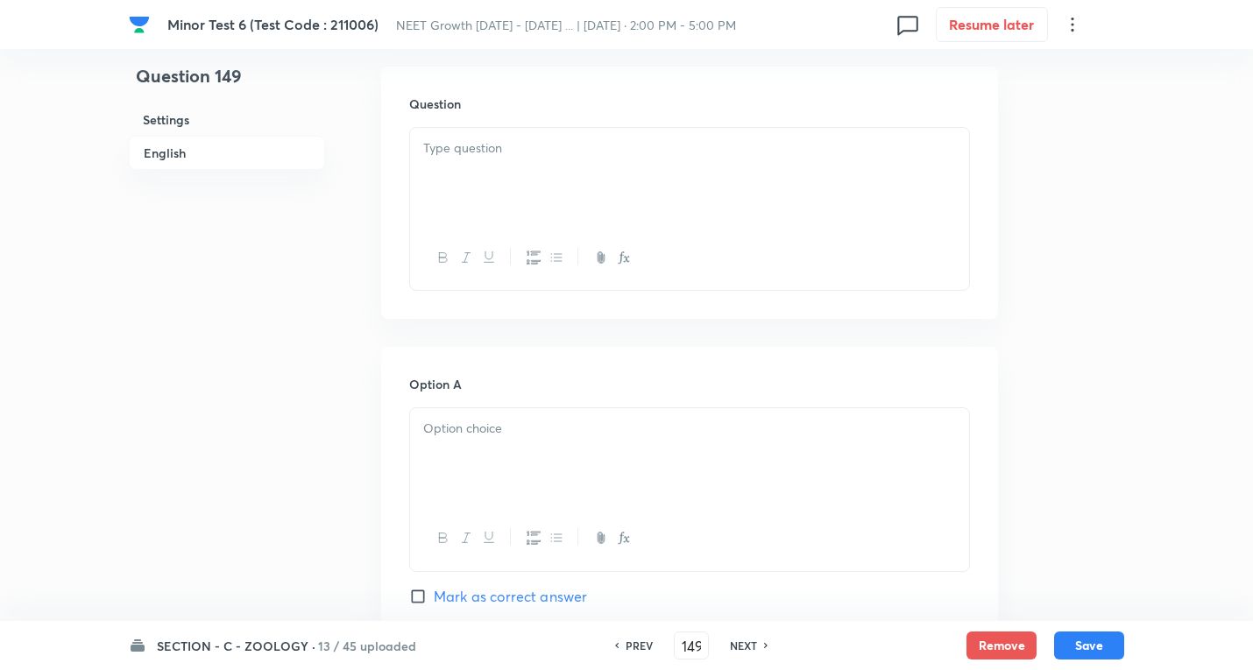
click at [468, 419] on p at bounding box center [689, 429] width 533 height 20
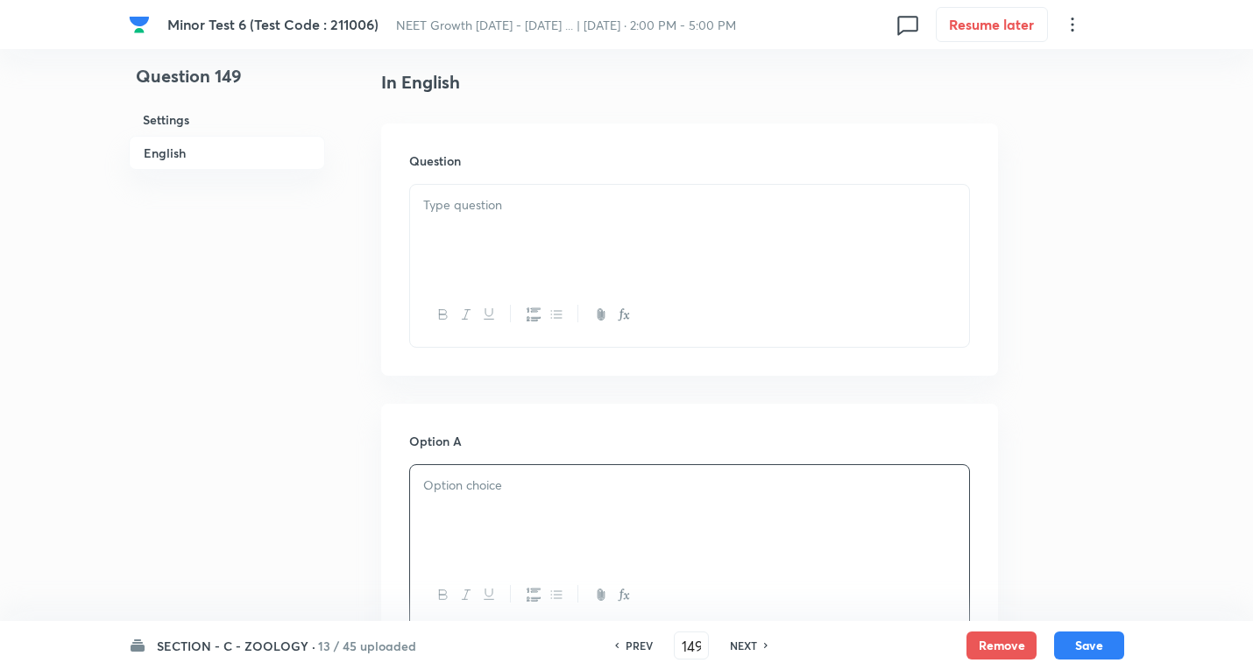
scroll to position [438, 0]
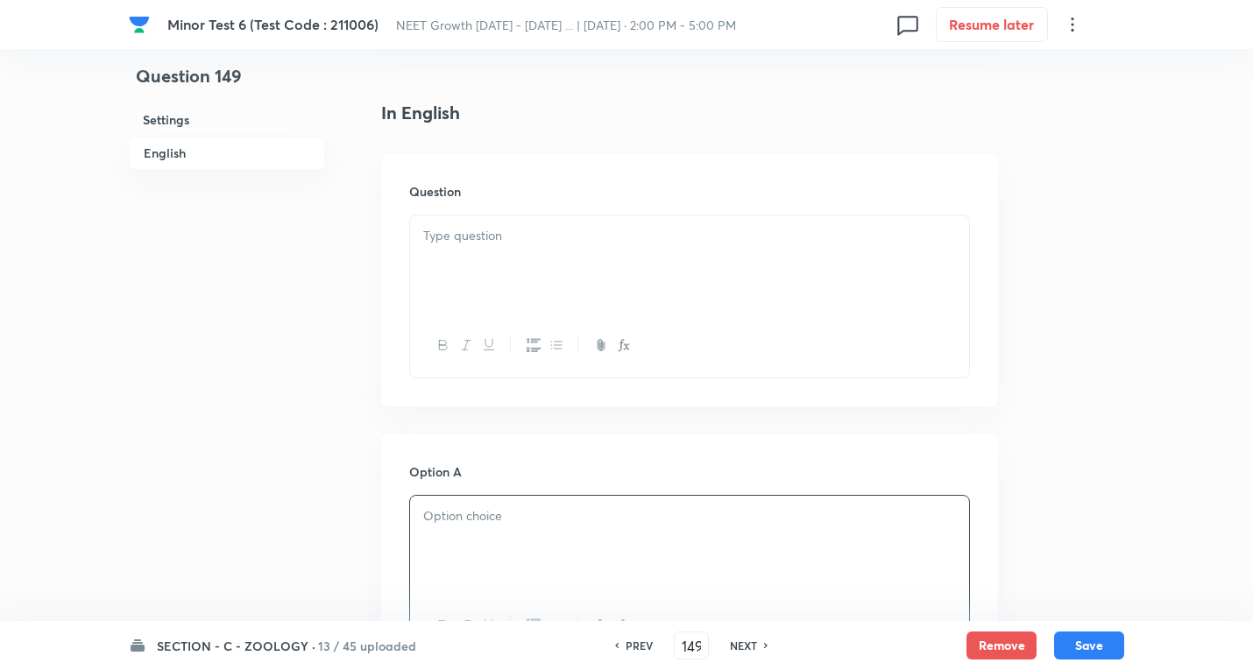
drag, startPoint x: 580, startPoint y: 149, endPoint x: 518, endPoint y: 248, distance: 116.9
click at [524, 234] on div "Question" at bounding box center [689, 280] width 617 height 252
click at [519, 247] on div at bounding box center [689, 265] width 559 height 98
click at [538, 216] on div at bounding box center [689, 265] width 559 height 98
click at [532, 227] on div at bounding box center [689, 265] width 559 height 98
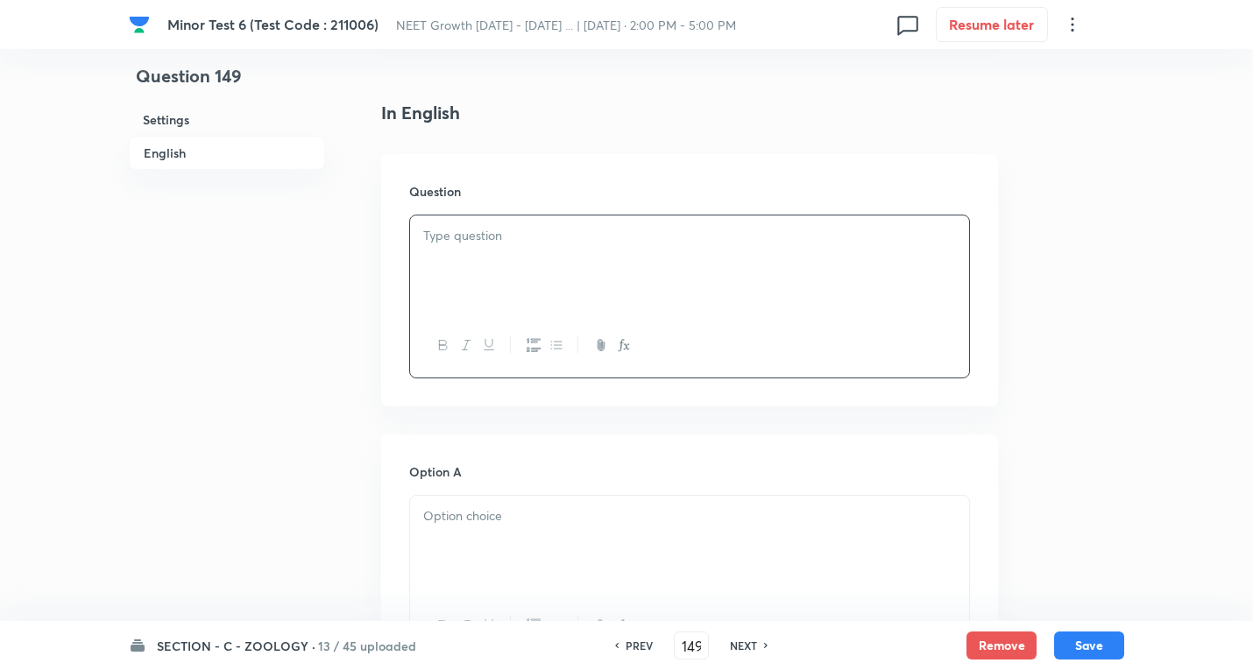
click at [526, 231] on div at bounding box center [689, 265] width 559 height 98
click at [520, 226] on p at bounding box center [689, 236] width 533 height 20
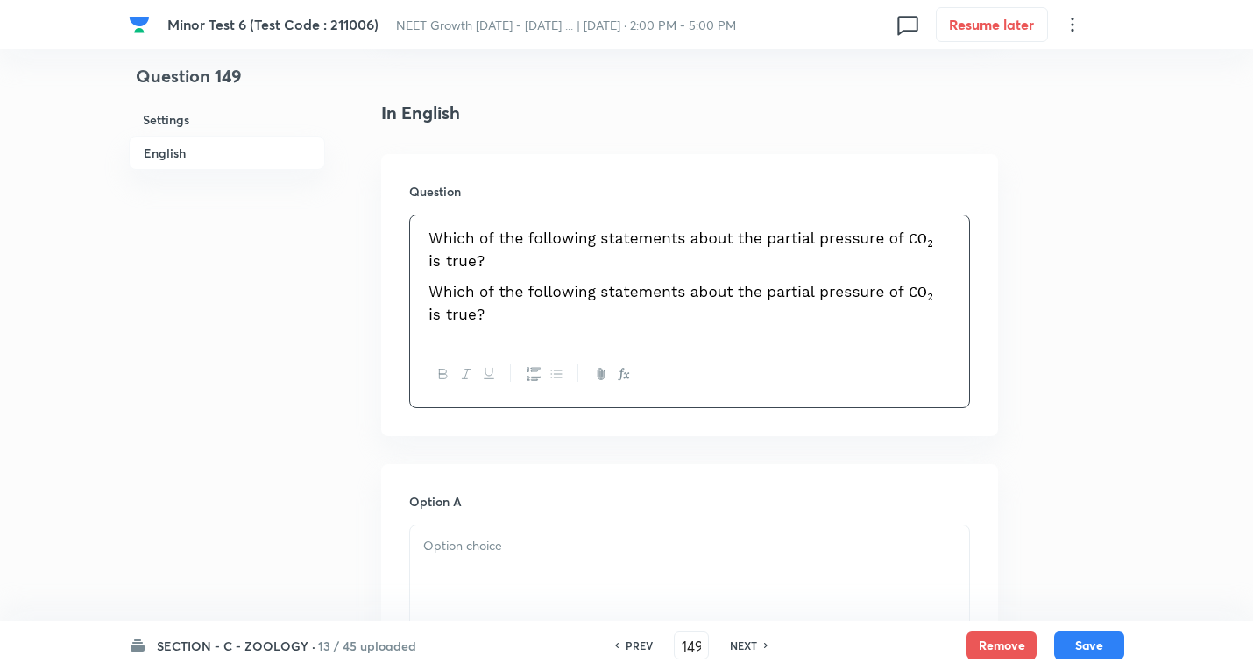
click at [669, 282] on img at bounding box center [681, 303] width 517 height 48
click at [614, 279] on img at bounding box center [681, 303] width 517 height 48
drag, startPoint x: 881, startPoint y: 237, endPoint x: 732, endPoint y: 261, distance: 150.8
click at [732, 261] on div at bounding box center [689, 279] width 559 height 127
drag, startPoint x: 806, startPoint y: 298, endPoint x: 762, endPoint y: 289, distance: 44.7
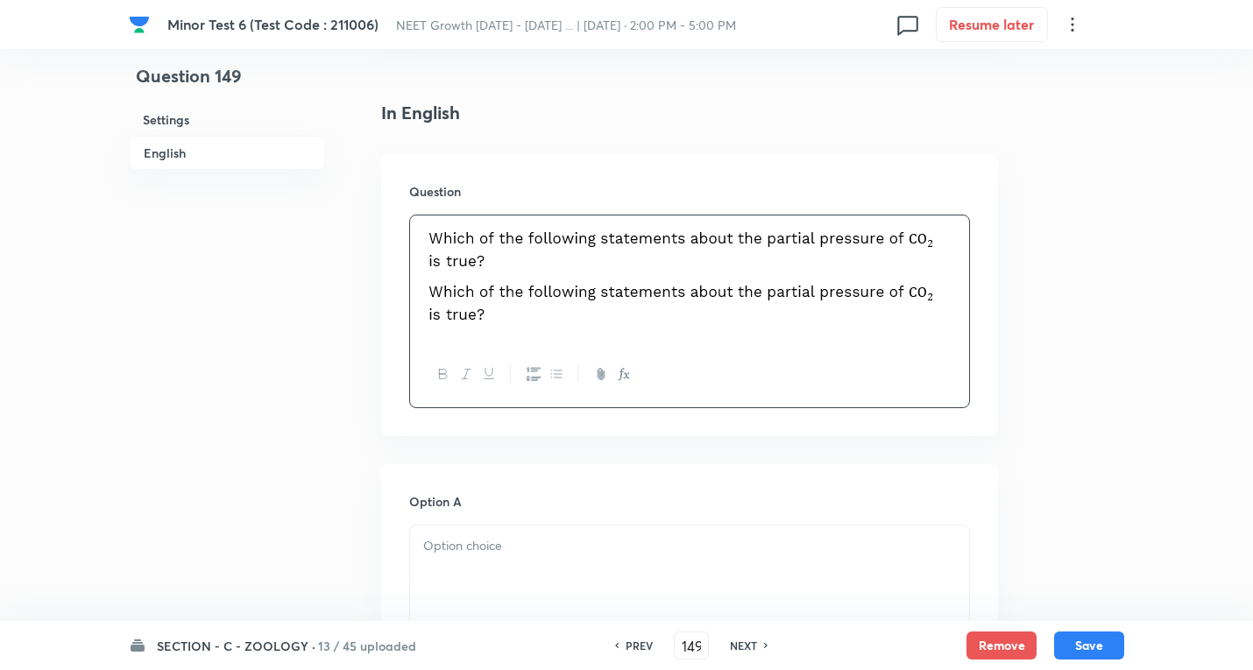
click at [786, 290] on img at bounding box center [681, 303] width 517 height 48
drag, startPoint x: 729, startPoint y: 268, endPoint x: 668, endPoint y: 261, distance: 61.7
click at [668, 279] on img at bounding box center [681, 303] width 517 height 48
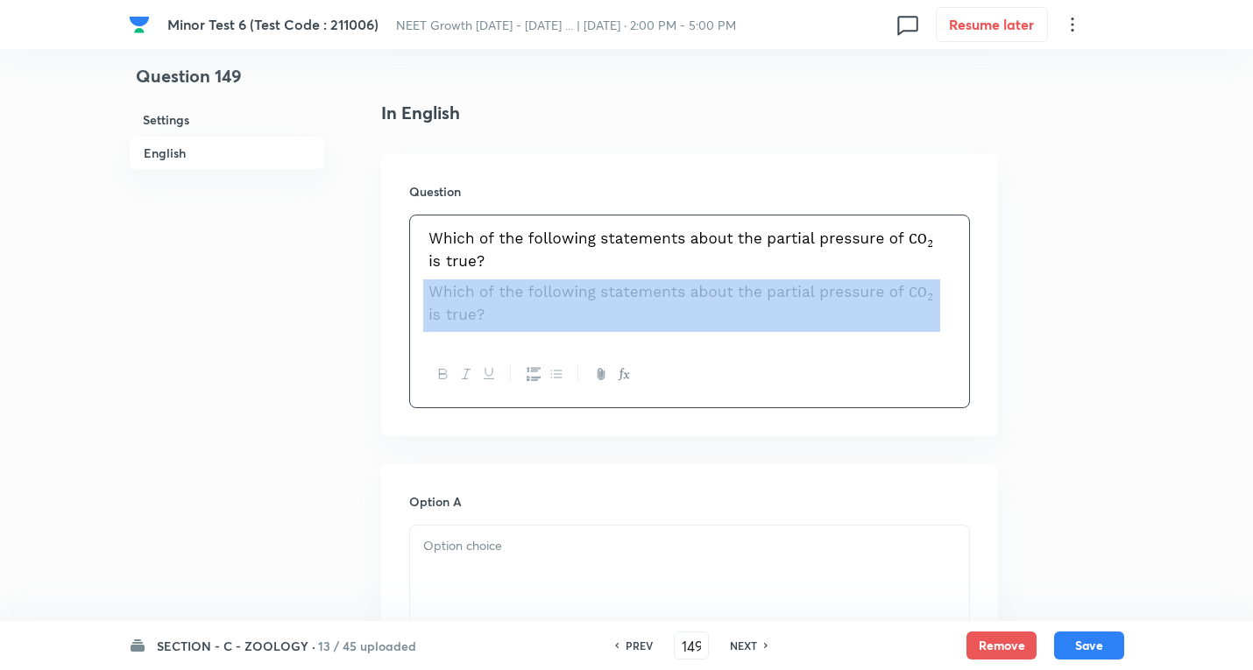
drag, startPoint x: 615, startPoint y: 320, endPoint x: 638, endPoint y: 304, distance: 27.7
click at [616, 319] on div at bounding box center [689, 312] width 561 height 194
click at [945, 279] on p at bounding box center [689, 305] width 533 height 53
click at [874, 279] on img at bounding box center [681, 303] width 517 height 48
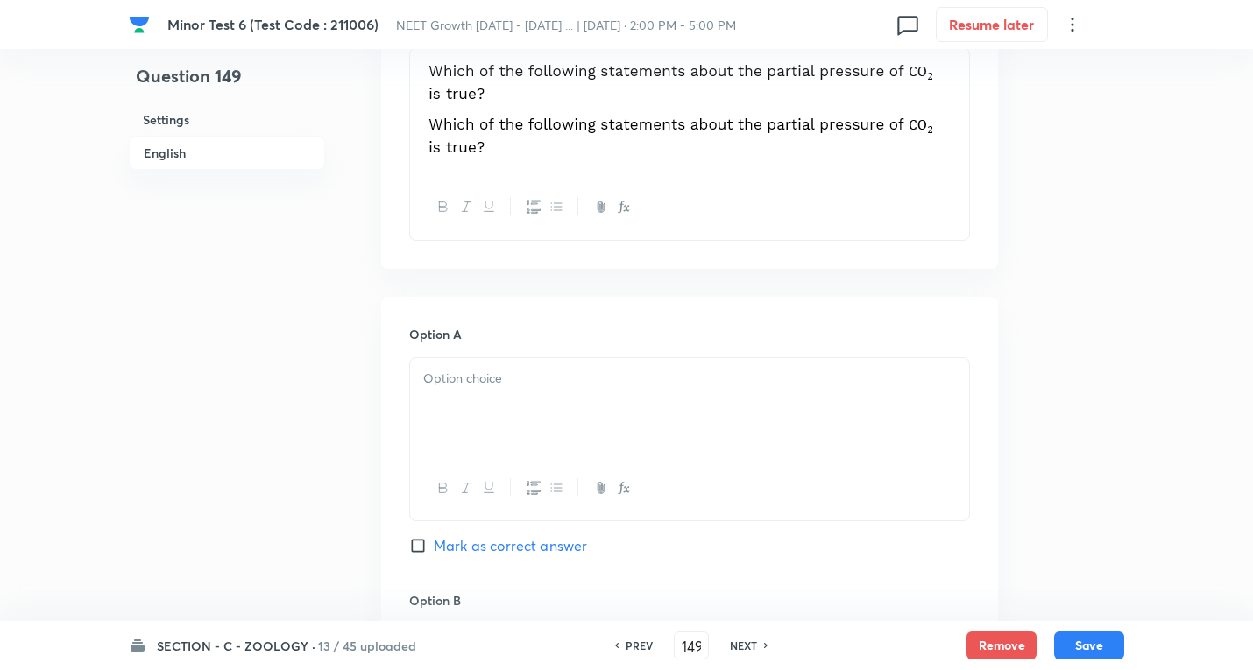
scroll to position [613, 0]
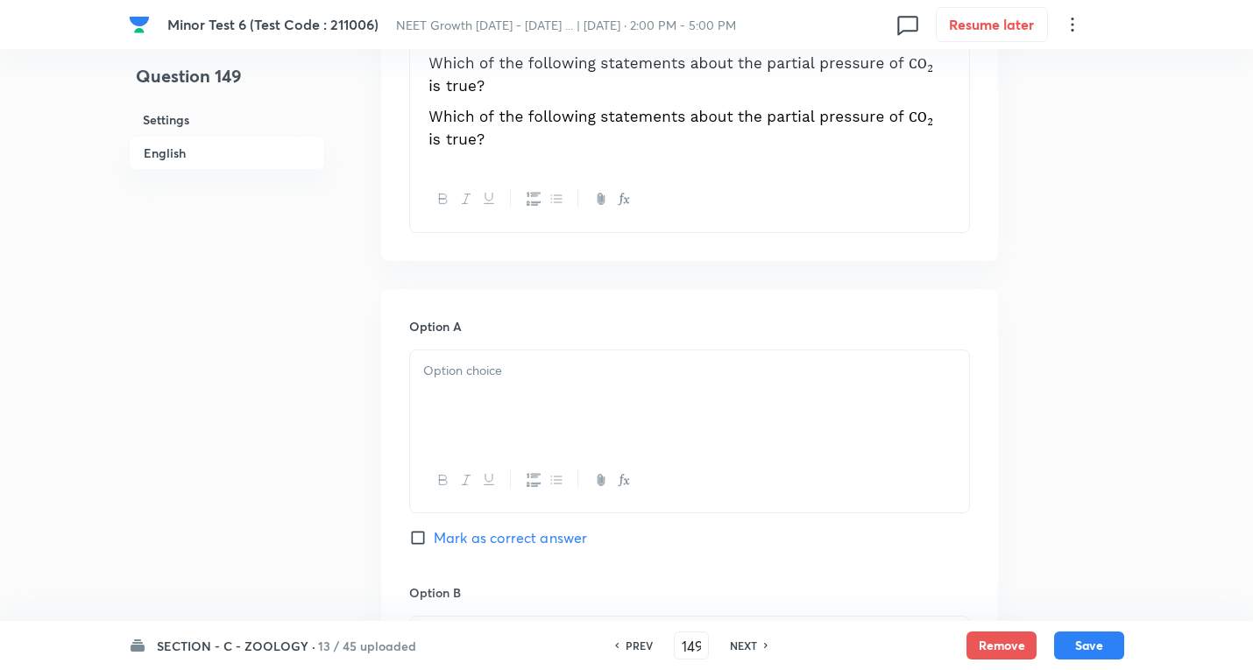
click at [475, 393] on div at bounding box center [689, 399] width 559 height 98
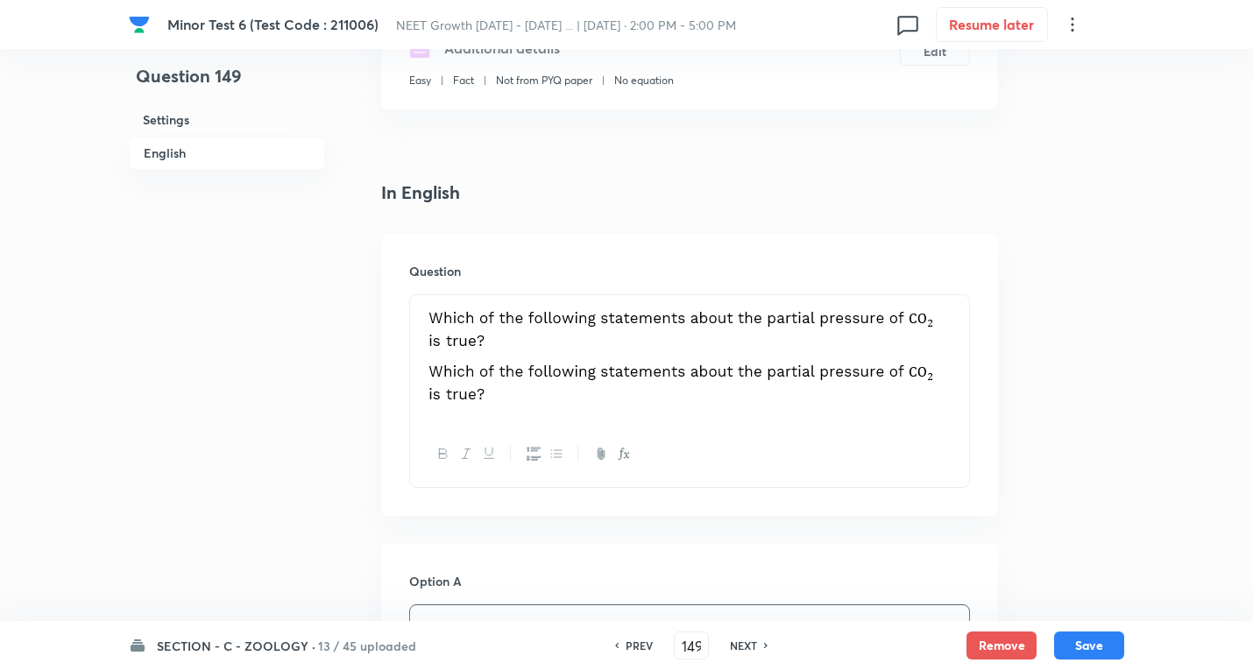
scroll to position [350, 0]
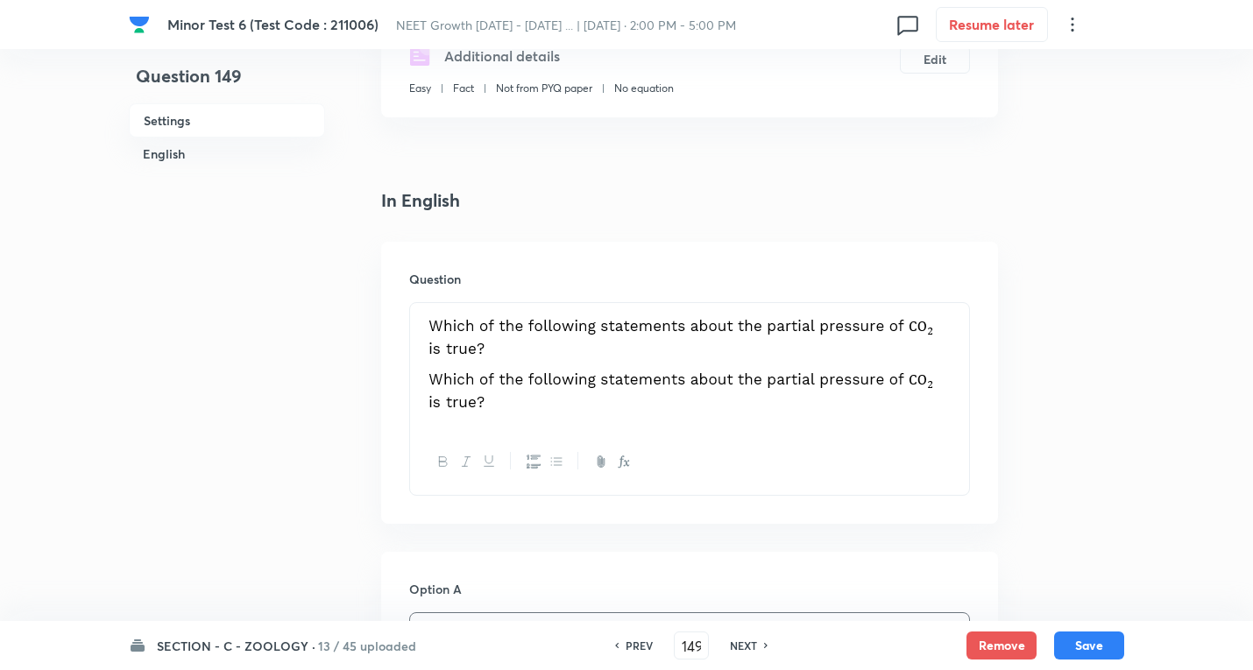
drag, startPoint x: 933, startPoint y: 366, endPoint x: 572, endPoint y: 382, distance: 361.3
click at [572, 382] on p at bounding box center [689, 393] width 533 height 53
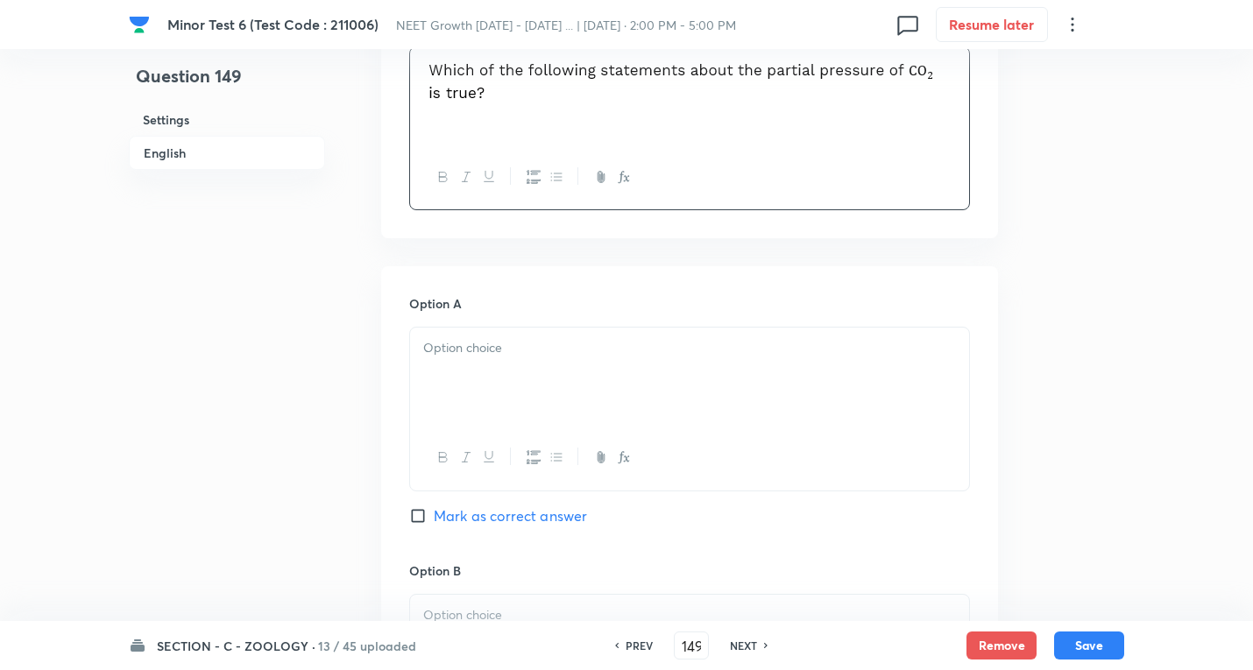
scroll to position [613, 0]
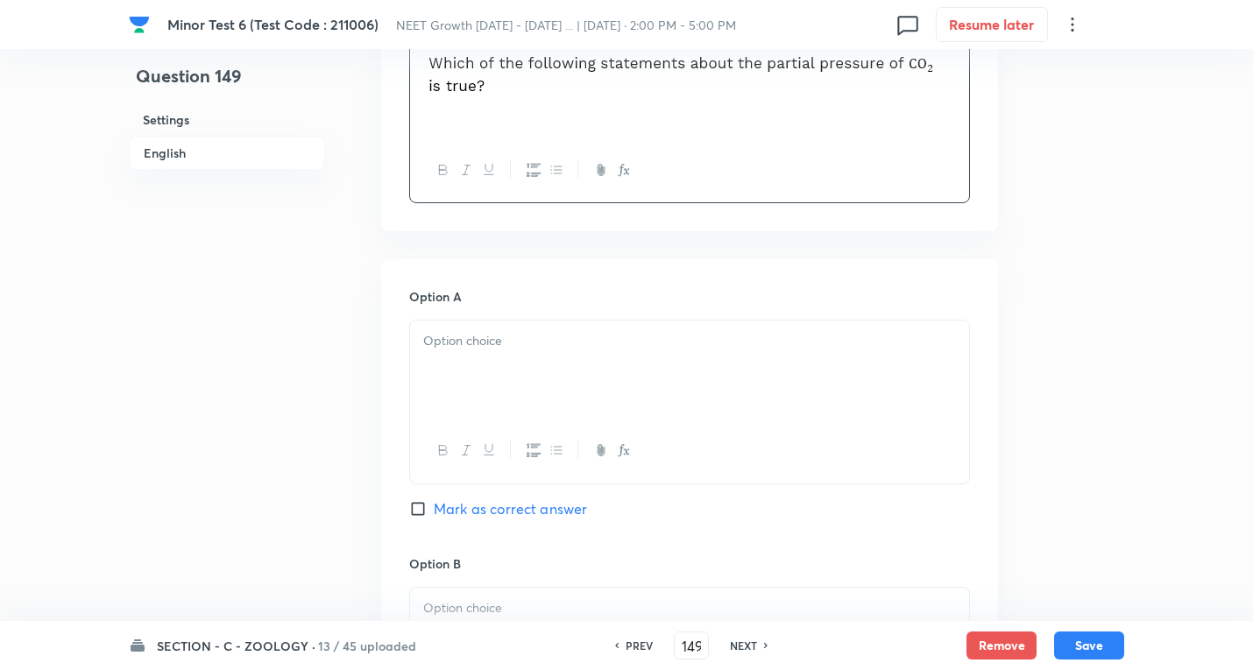
click at [456, 366] on div at bounding box center [689, 370] width 559 height 98
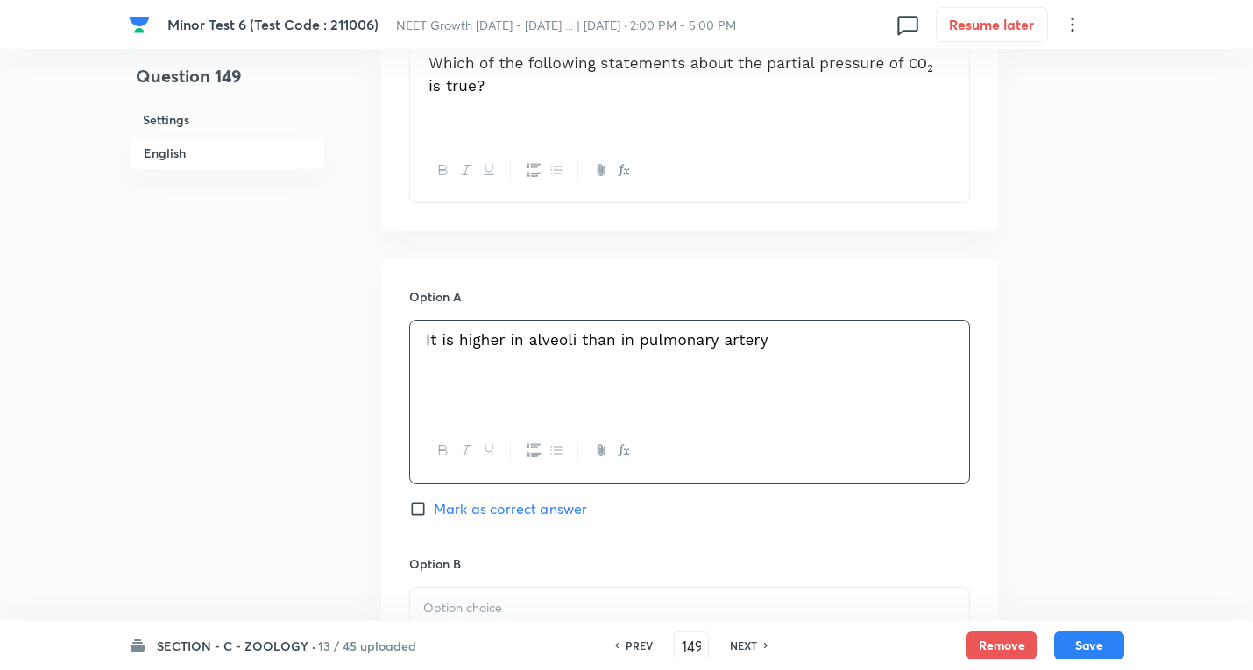
drag, startPoint x: 821, startPoint y: 324, endPoint x: 308, endPoint y: 324, distance: 513.4
click at [308, 324] on div "Question 149 Settings English Settings Type Single choice correct 4 options + 4…" at bounding box center [626, 584] width 995 height 2227
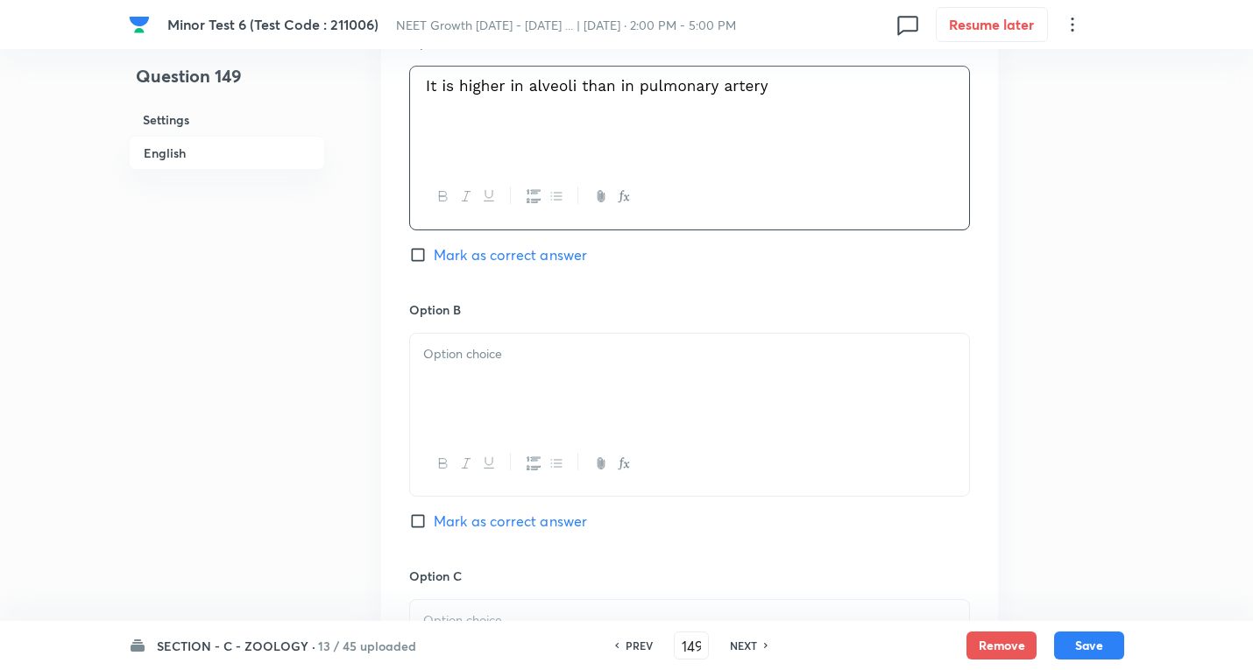
scroll to position [876, 0]
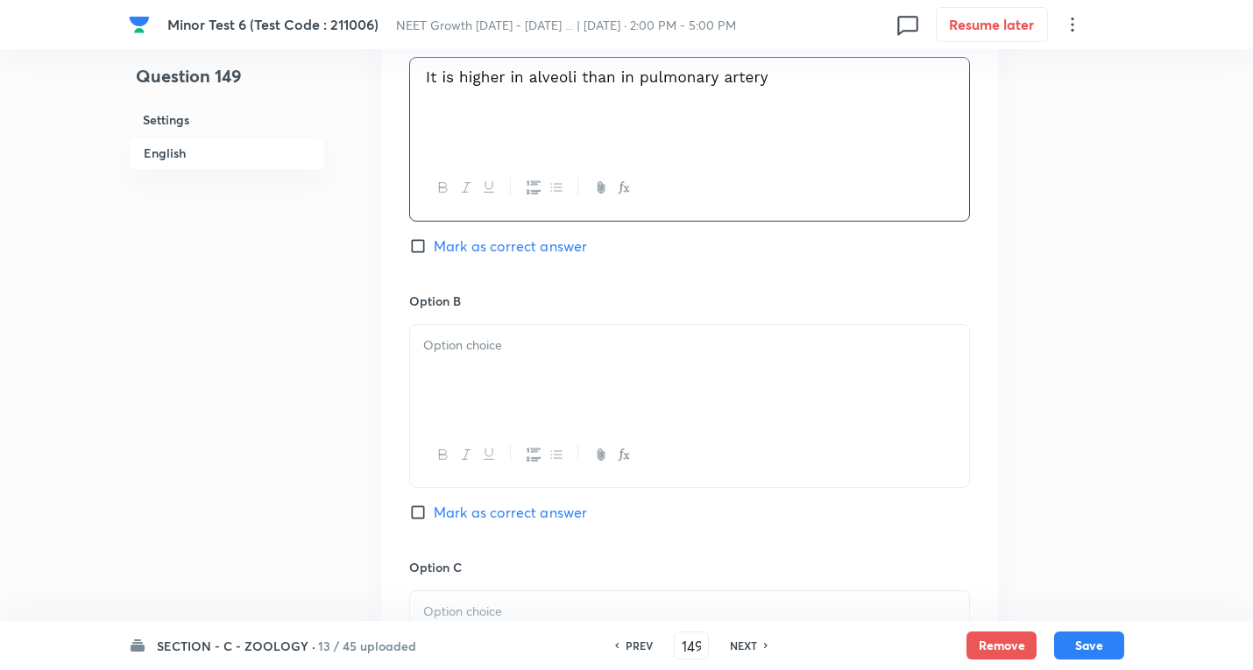
click at [494, 388] on div at bounding box center [689, 374] width 559 height 98
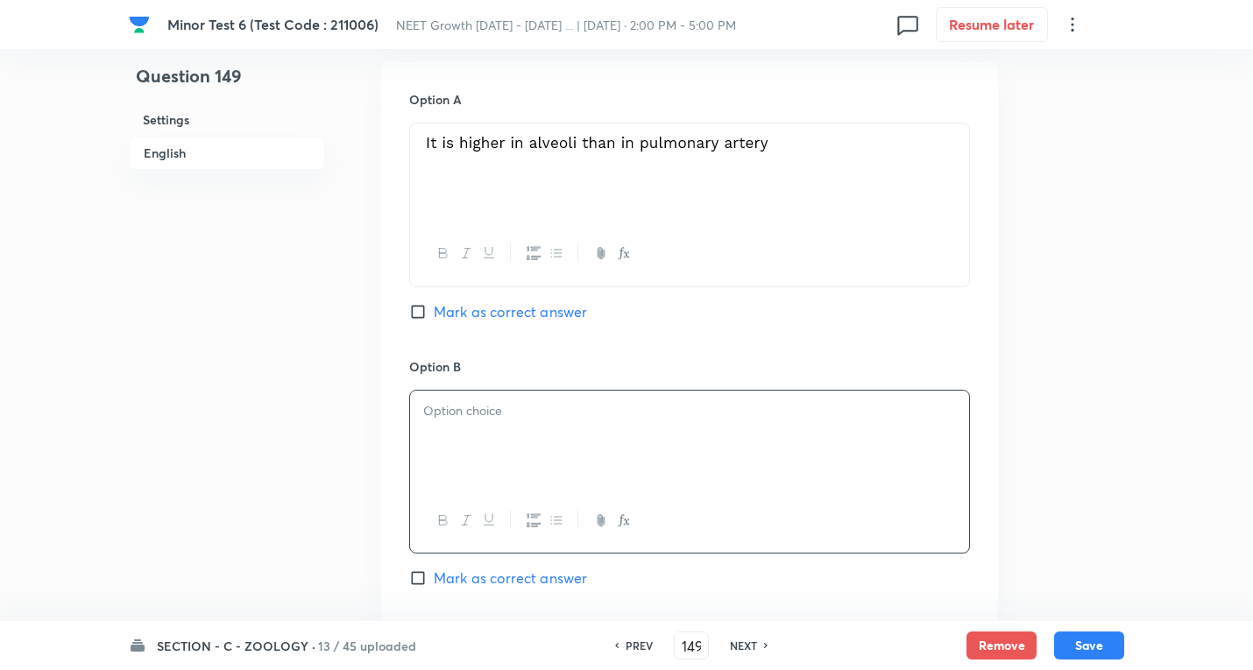
scroll to position [701, 0]
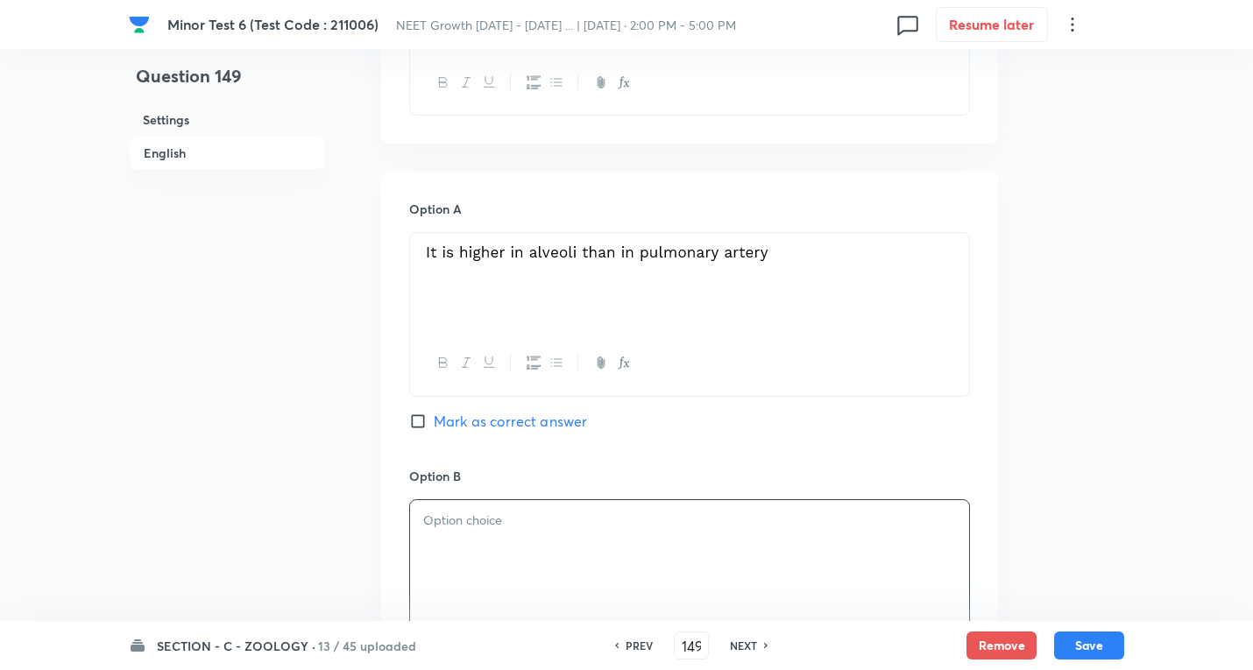
click at [803, 357] on div at bounding box center [689, 363] width 559 height 64
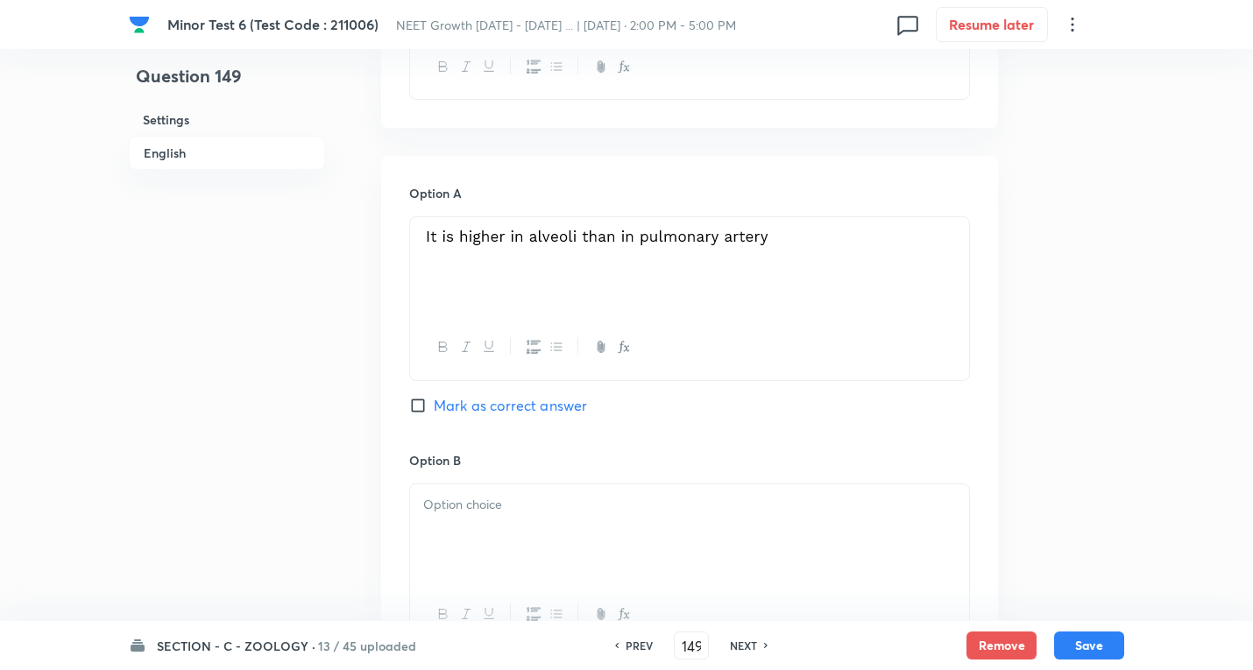
scroll to position [876, 0]
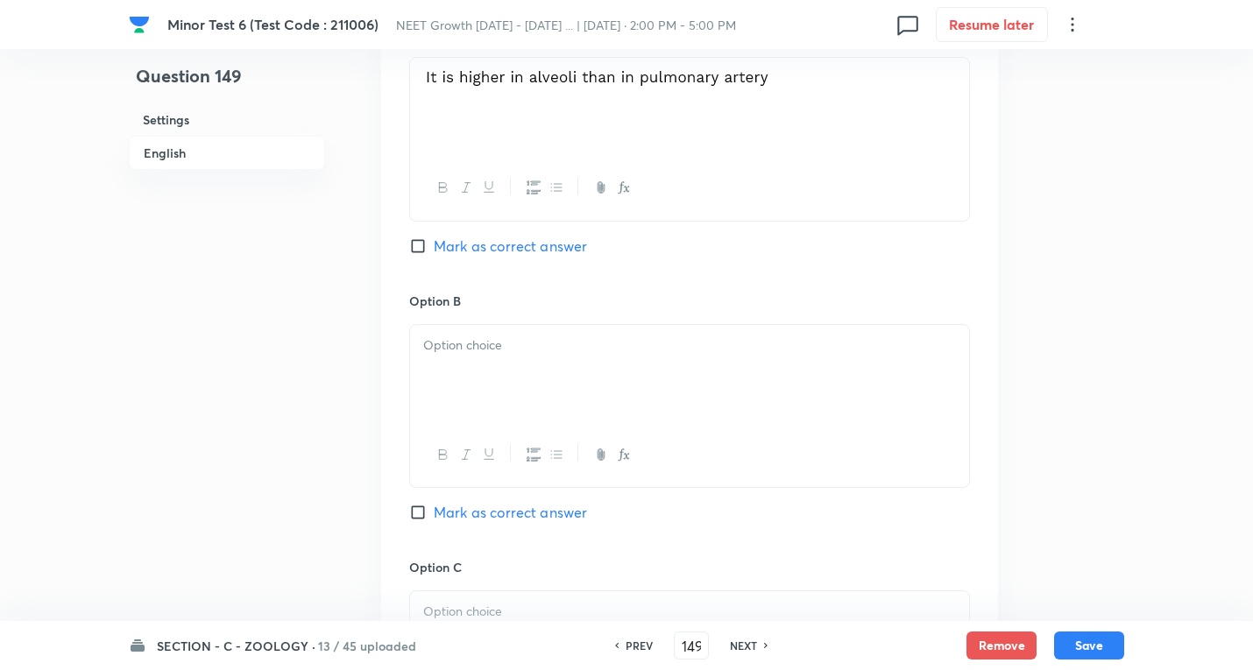
drag, startPoint x: 534, startPoint y: 370, endPoint x: 807, endPoint y: 363, distance: 272.6
click at [538, 371] on div at bounding box center [689, 374] width 559 height 98
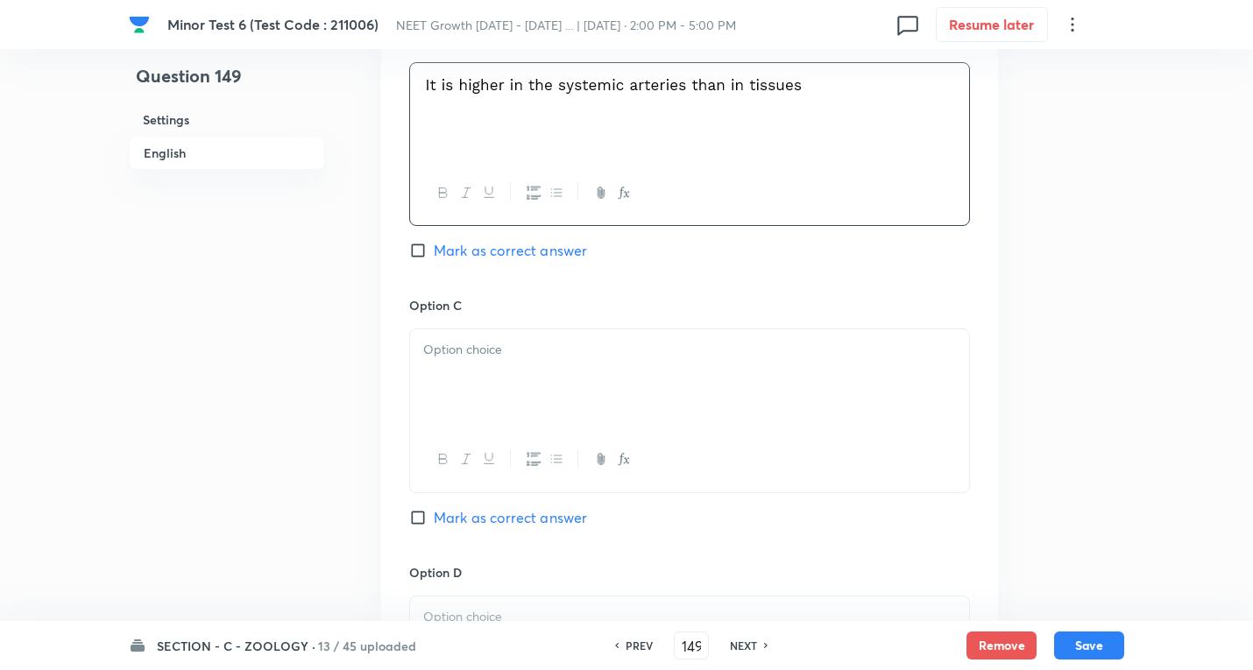
scroll to position [1139, 0]
click at [461, 353] on div at bounding box center [689, 378] width 559 height 98
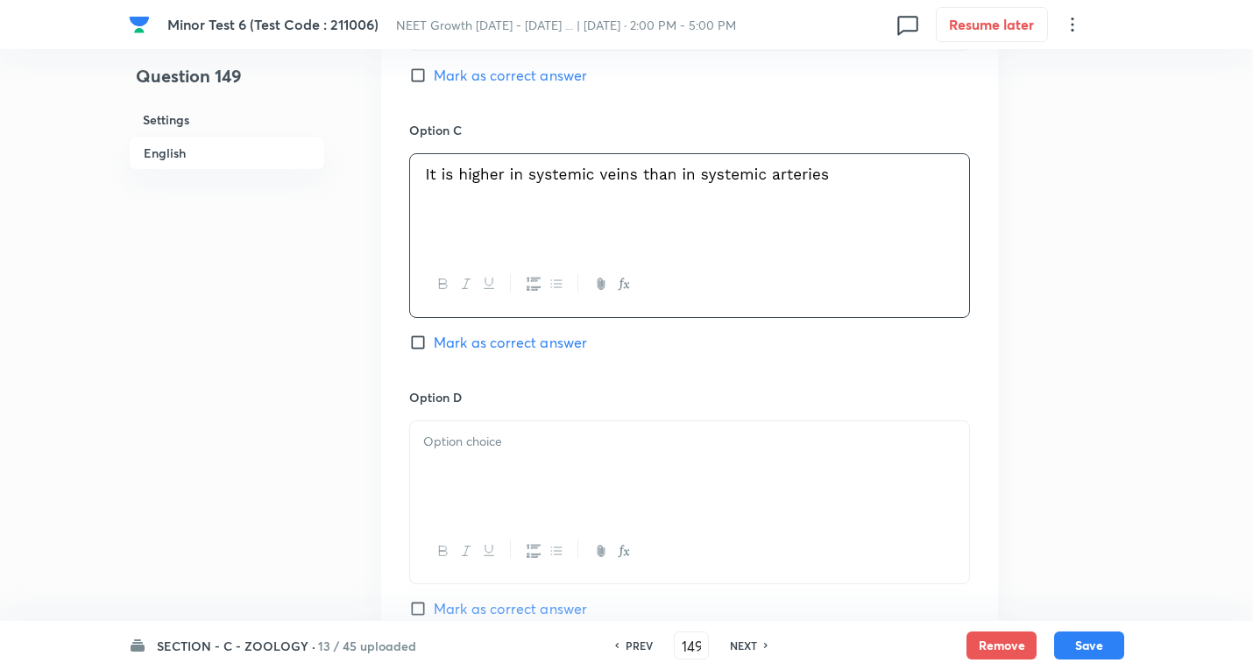
scroll to position [1314, 0]
click at [480, 540] on button "button" at bounding box center [488, 551] width 23 height 22
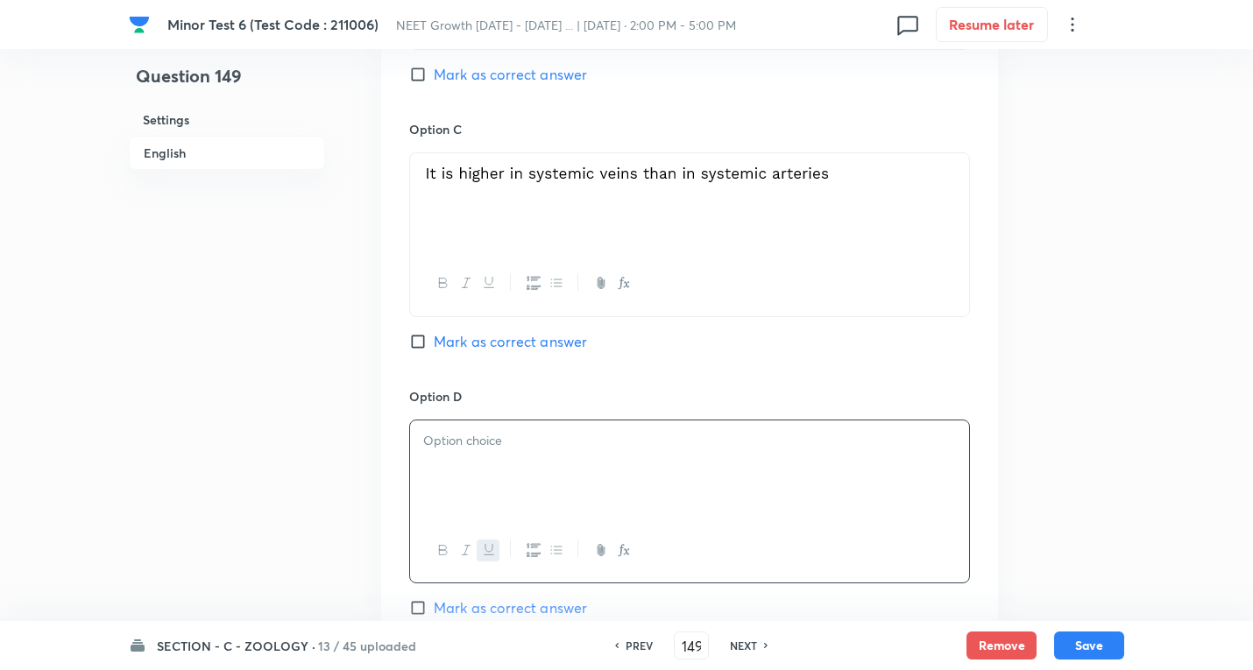
click at [463, 431] on p "﻿" at bounding box center [689, 441] width 533 height 20
click at [421, 333] on input "Mark as correct answer" at bounding box center [421, 342] width 25 height 18
checkbox input "true"
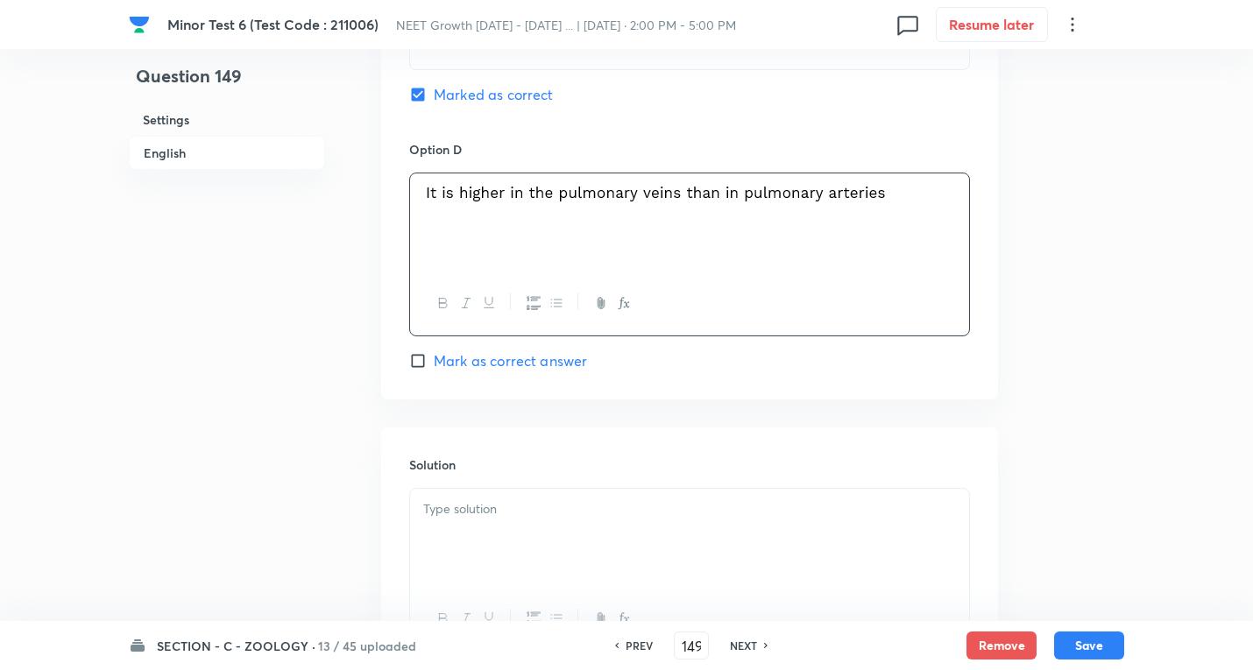
scroll to position [1702, 0]
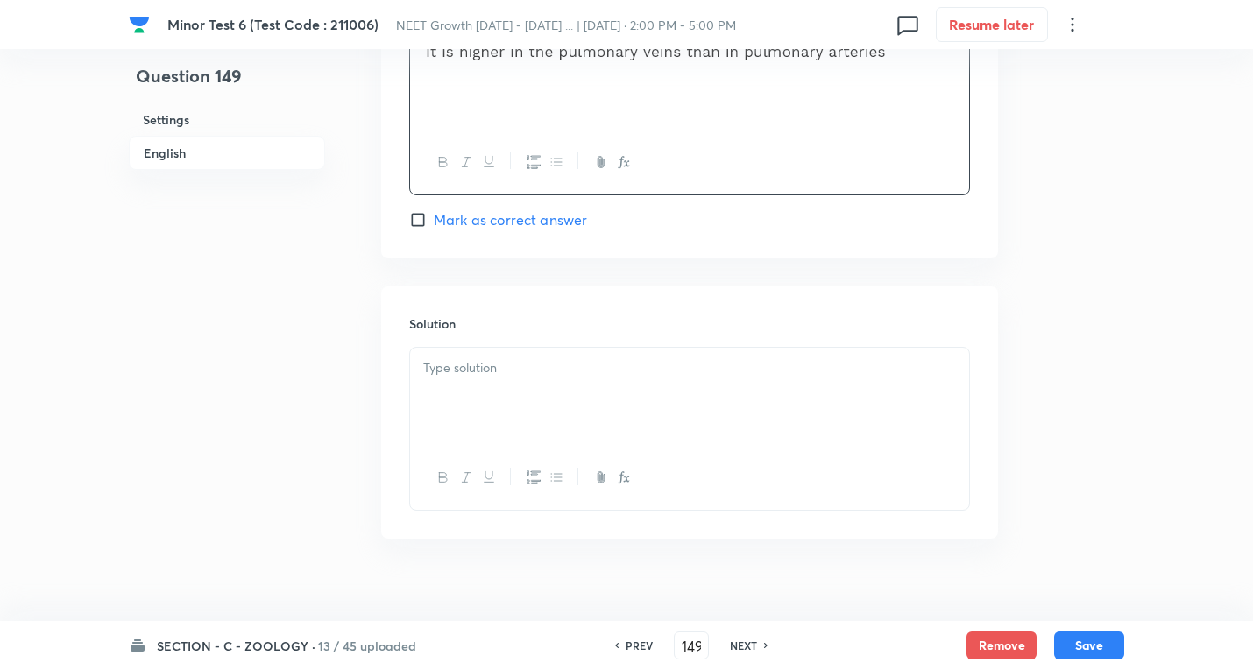
click at [474, 358] on p at bounding box center [689, 368] width 533 height 20
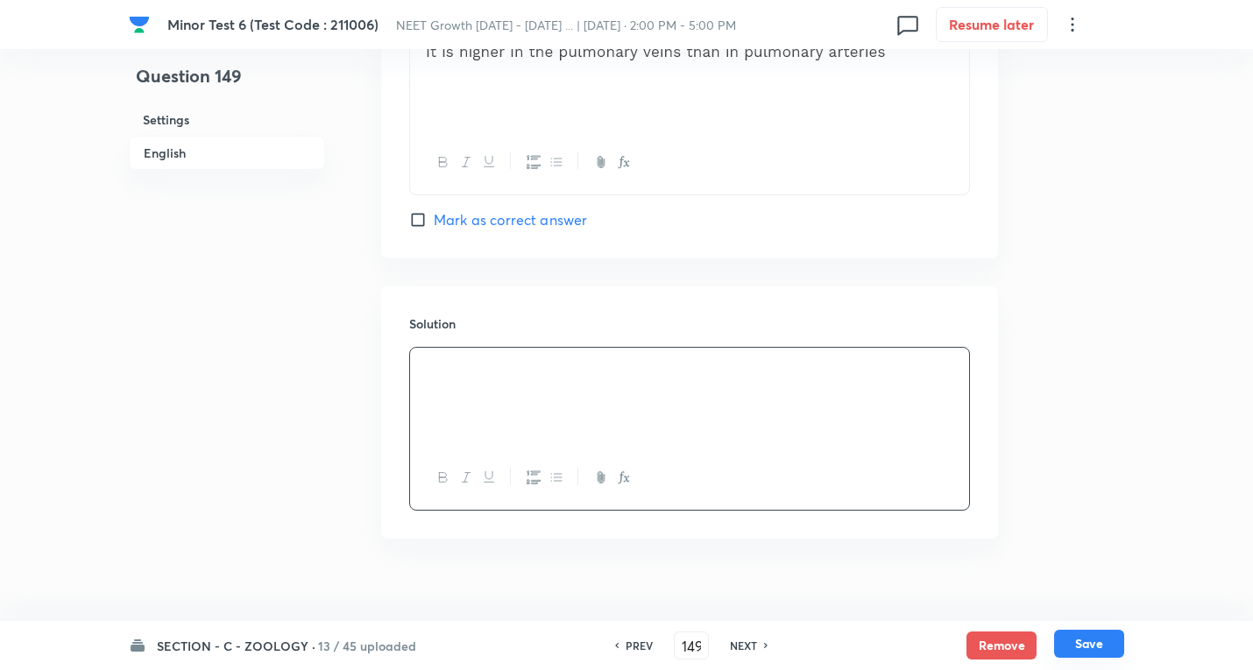
click at [1095, 645] on button "Save" at bounding box center [1089, 644] width 70 height 28
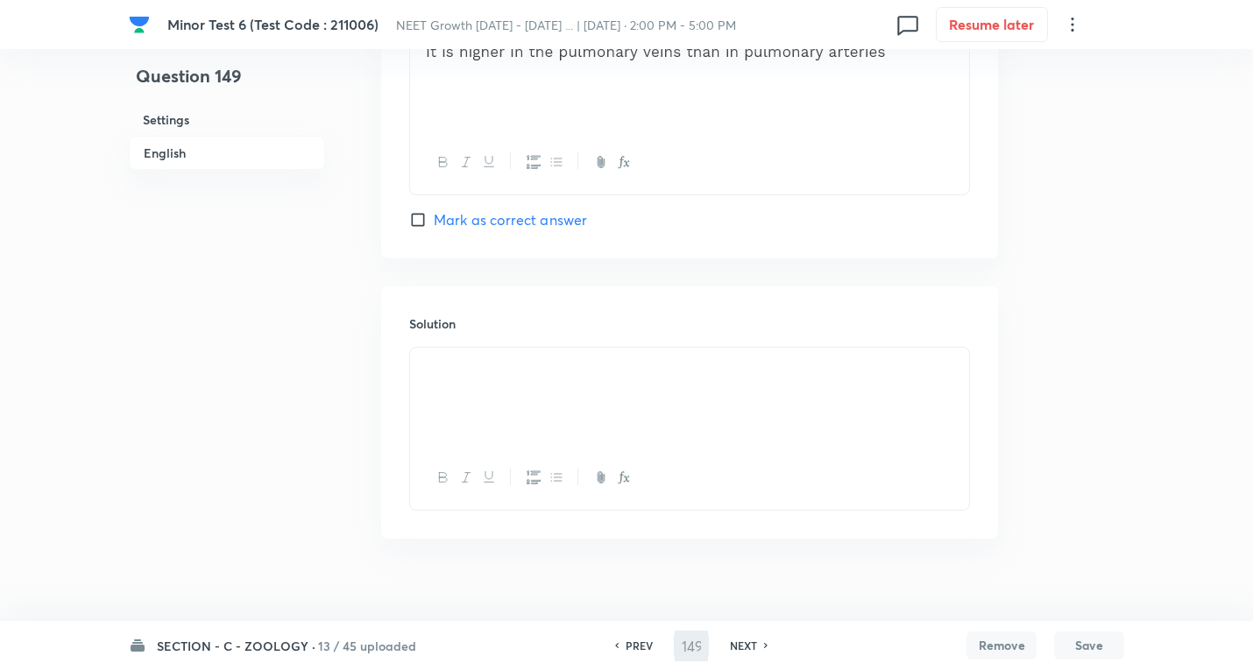
type input "150"
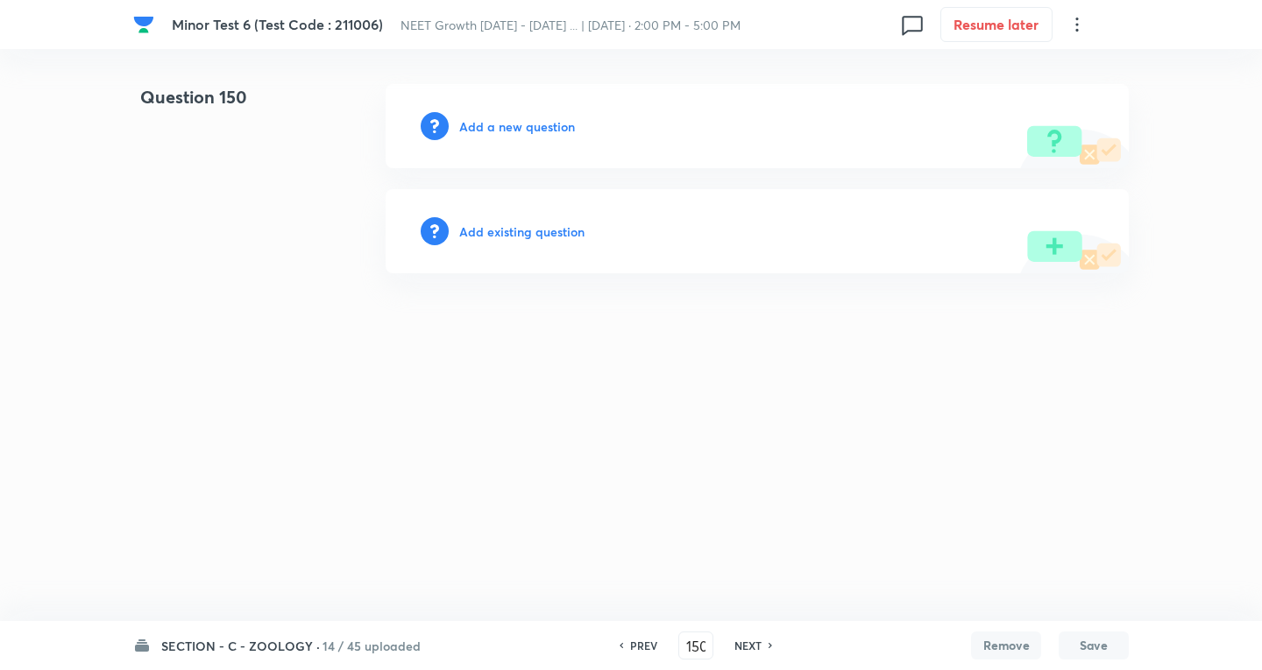
click at [476, 125] on h6 "Add a new question" at bounding box center [517, 126] width 116 height 18
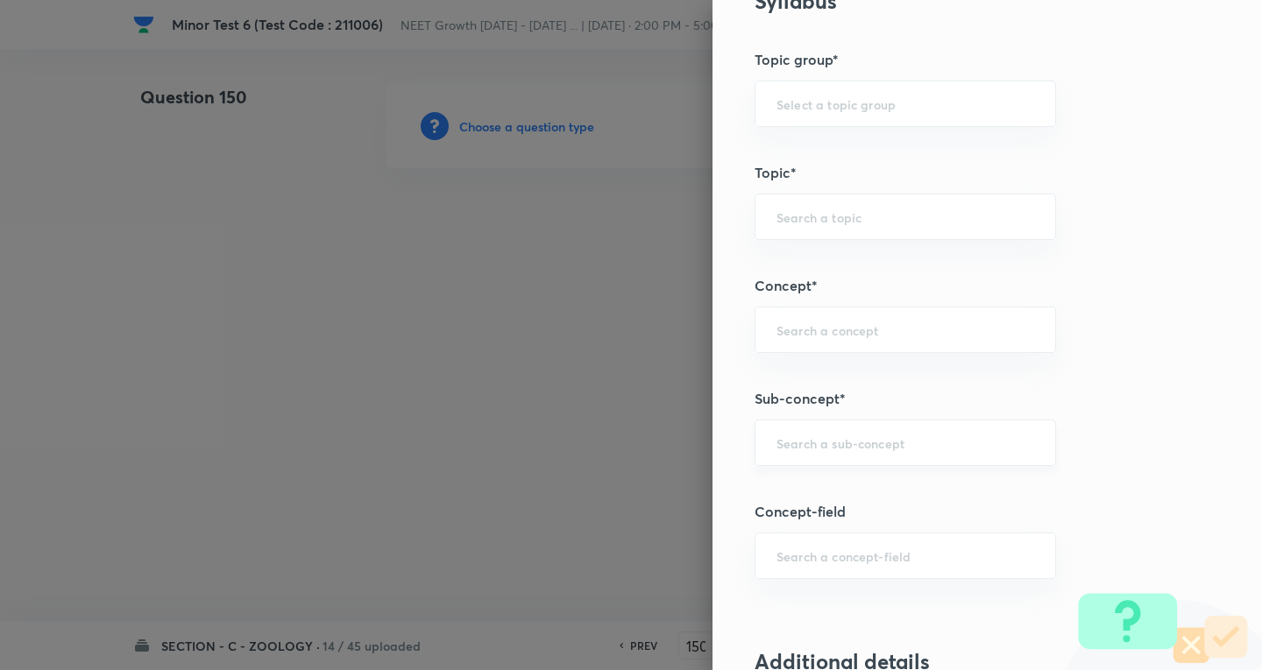
scroll to position [876, 0]
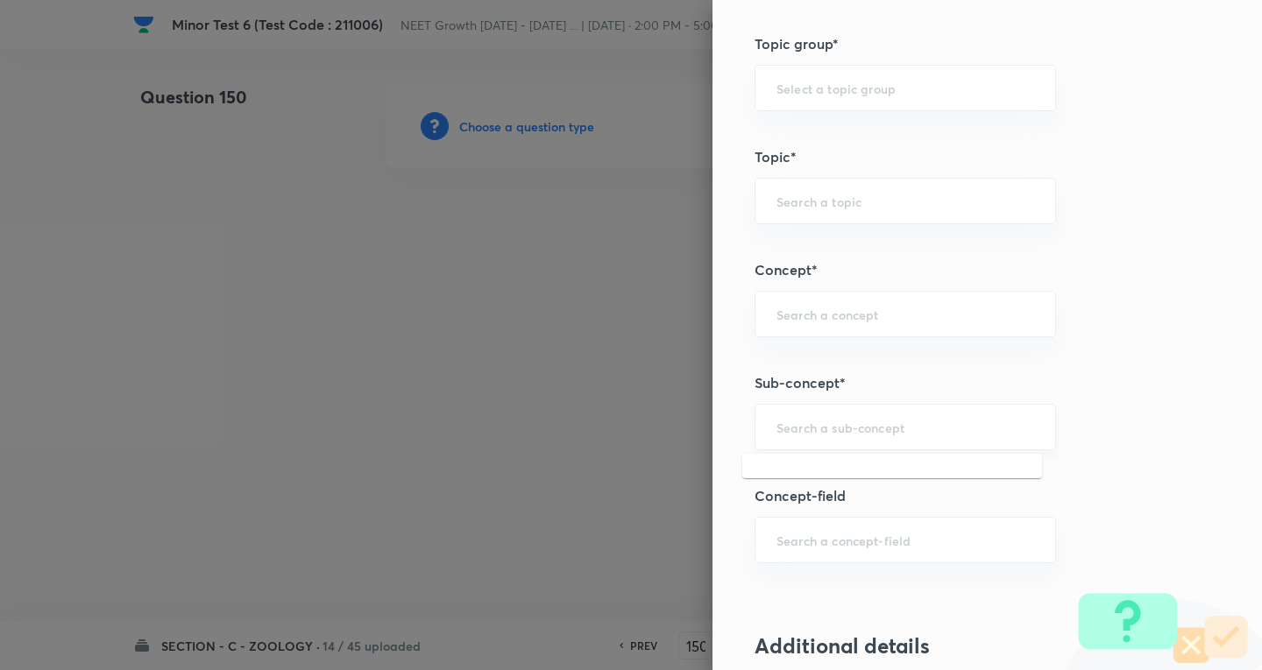
click at [803, 432] on input "text" at bounding box center [905, 427] width 258 height 17
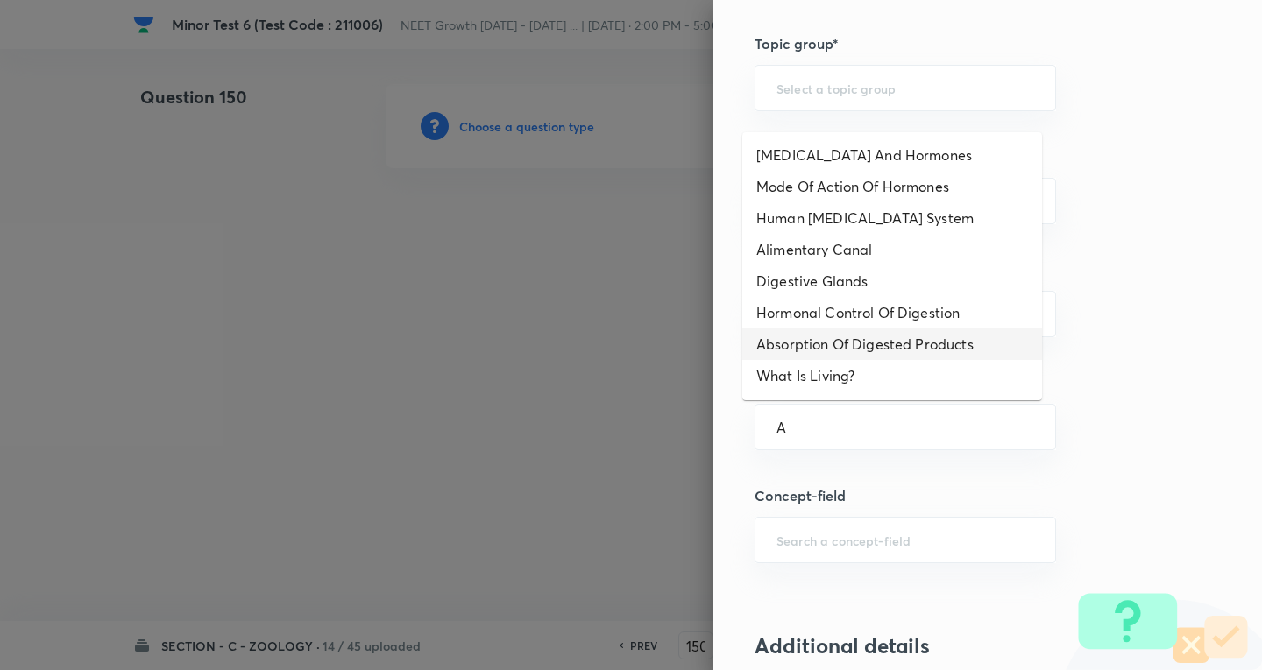
click at [867, 342] on li "Absorption Of Digested Products" at bounding box center [892, 345] width 300 height 32
type input "Absorption Of Digested Products"
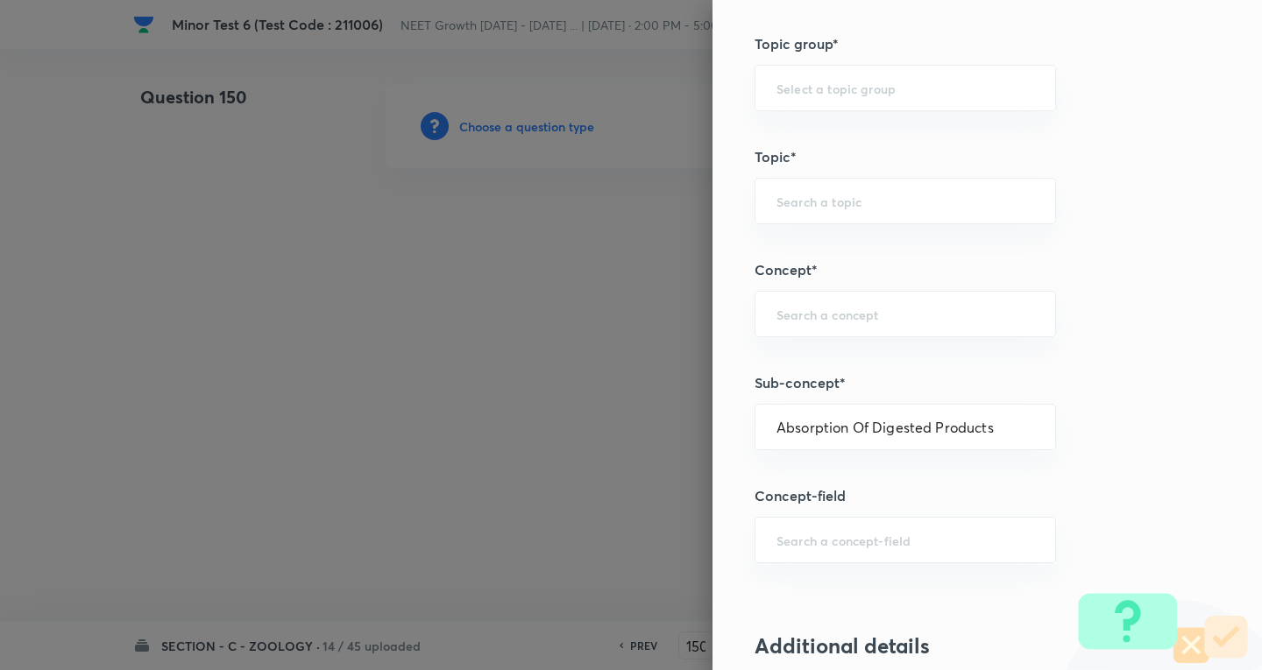
type input "Biology"
type input "Human Physiology"
type input "Digestion & Absorption"
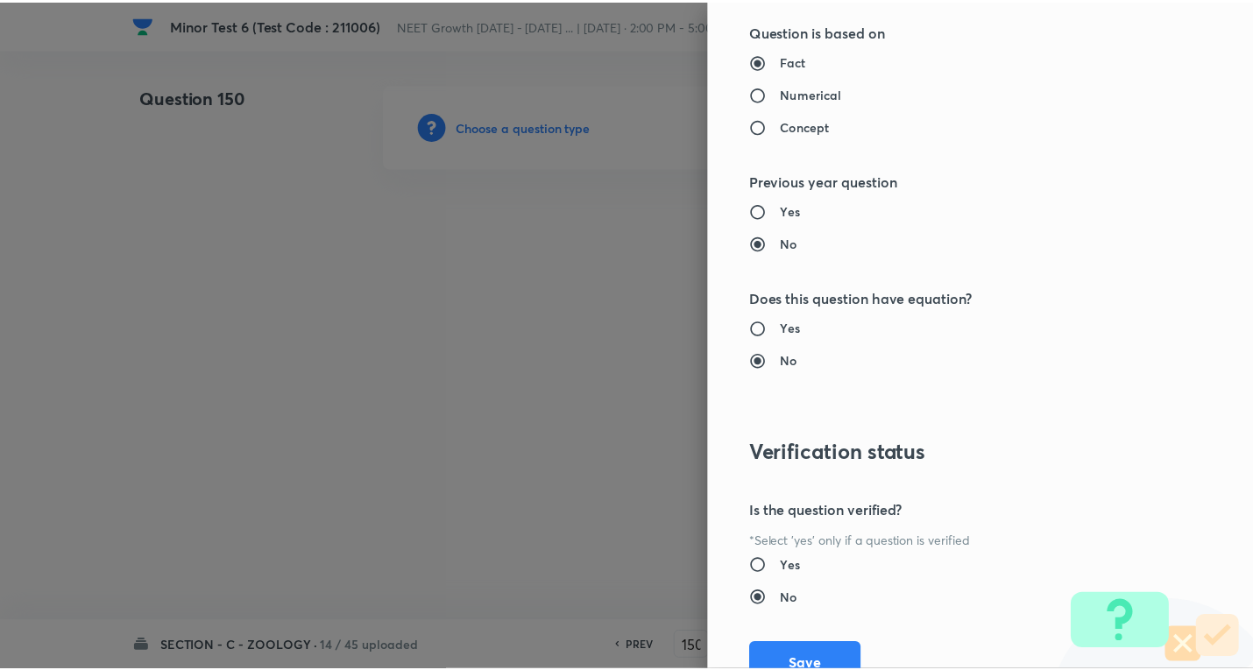
scroll to position [1836, 0]
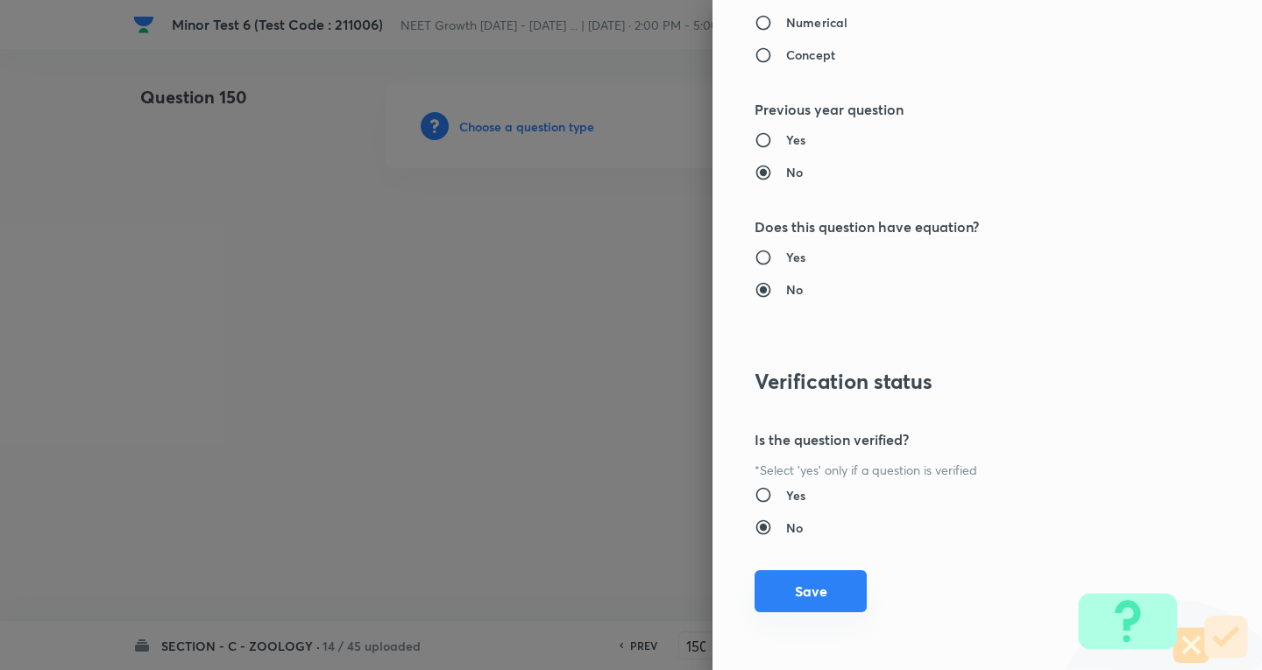
click at [771, 585] on button "Save" at bounding box center [810, 591] width 112 height 42
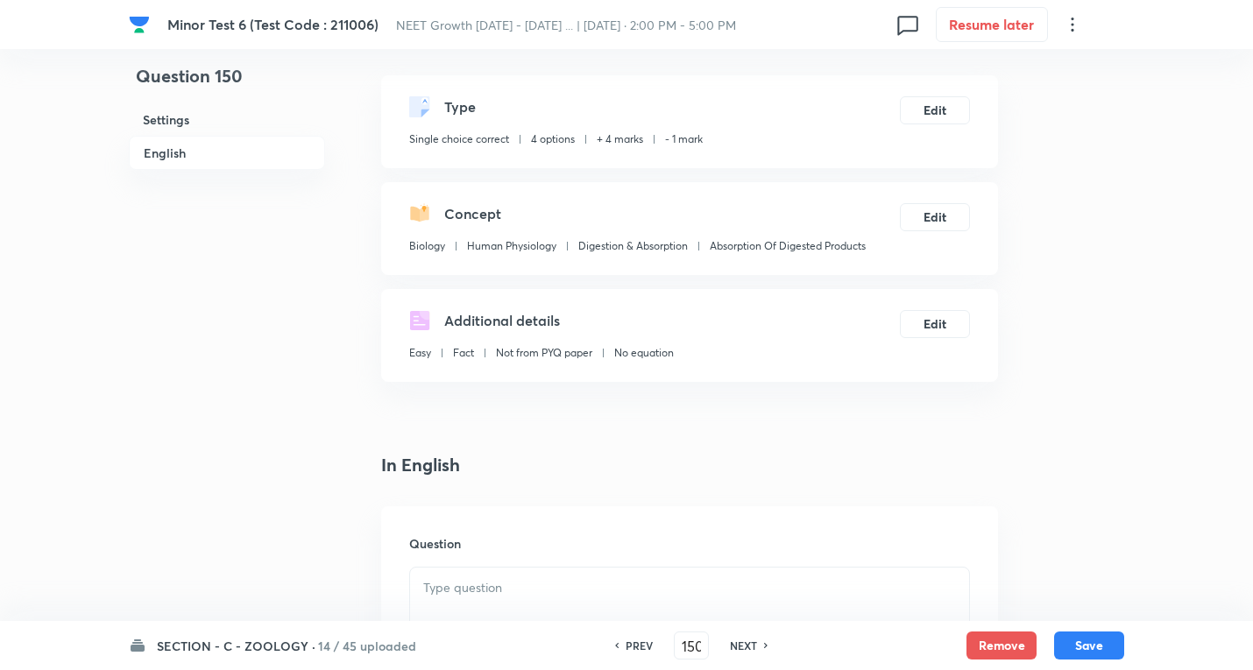
scroll to position [438, 0]
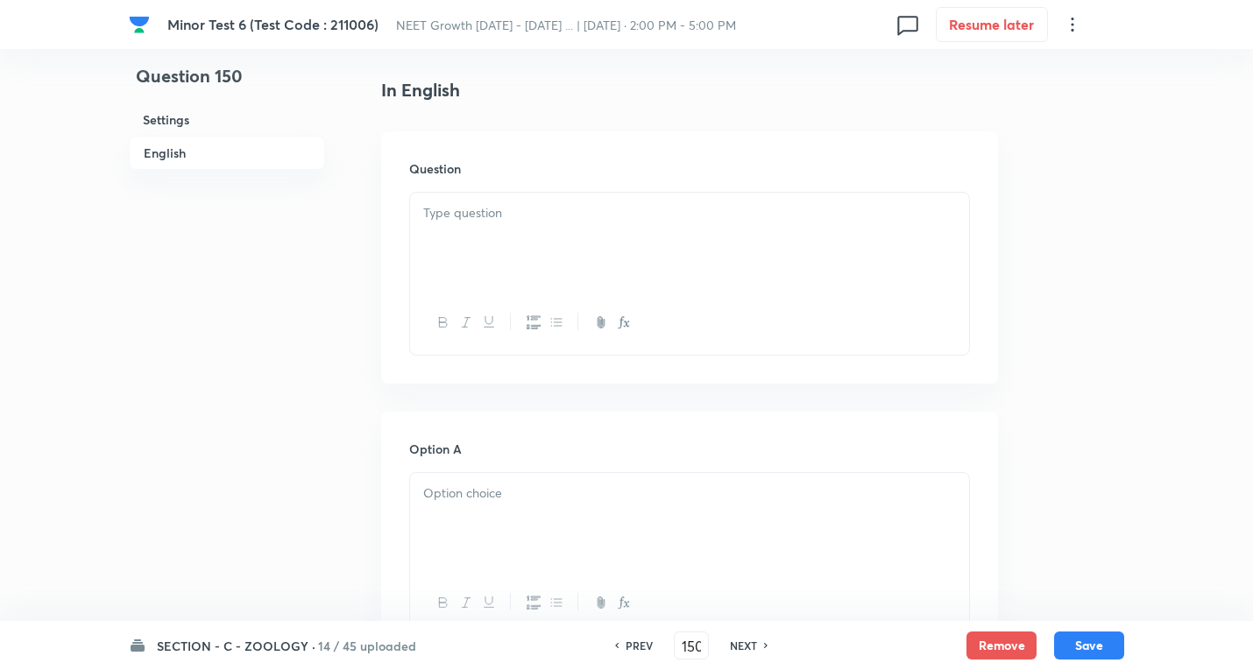
click at [520, 242] on div at bounding box center [689, 242] width 559 height 98
click at [510, 251] on div at bounding box center [689, 242] width 559 height 98
click at [529, 227] on div at bounding box center [689, 242] width 559 height 98
click at [529, 229] on div at bounding box center [689, 242] width 559 height 98
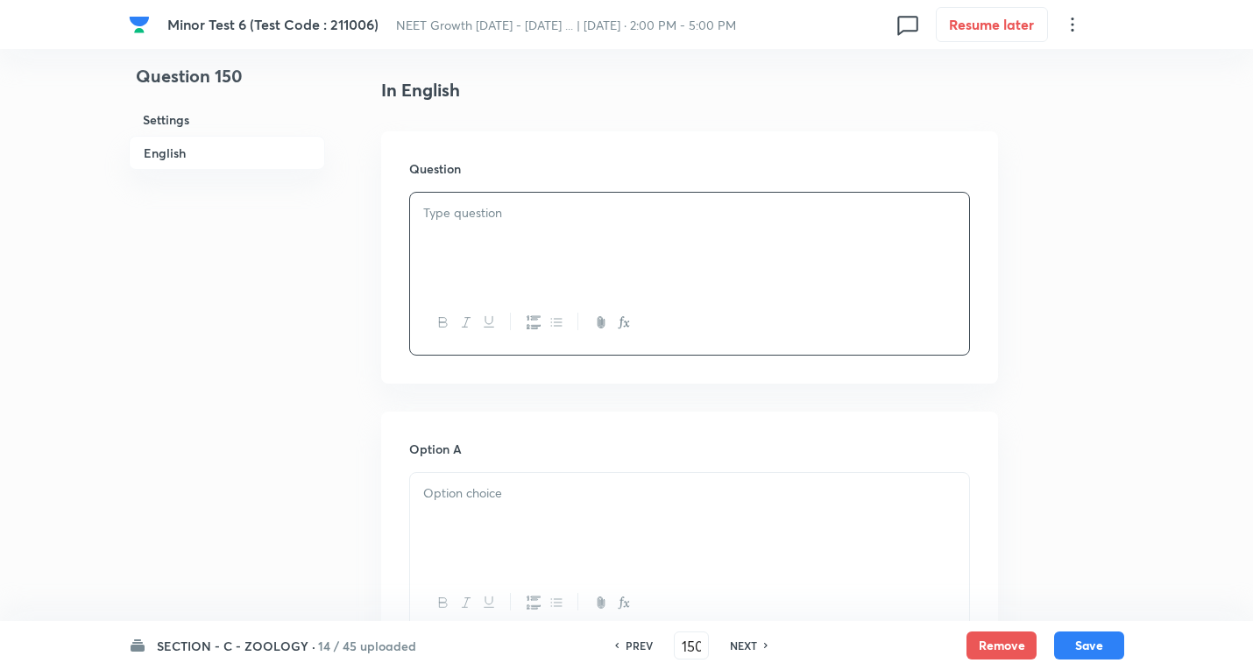
click at [529, 229] on div at bounding box center [689, 242] width 559 height 98
click at [501, 234] on div at bounding box center [689, 242] width 559 height 98
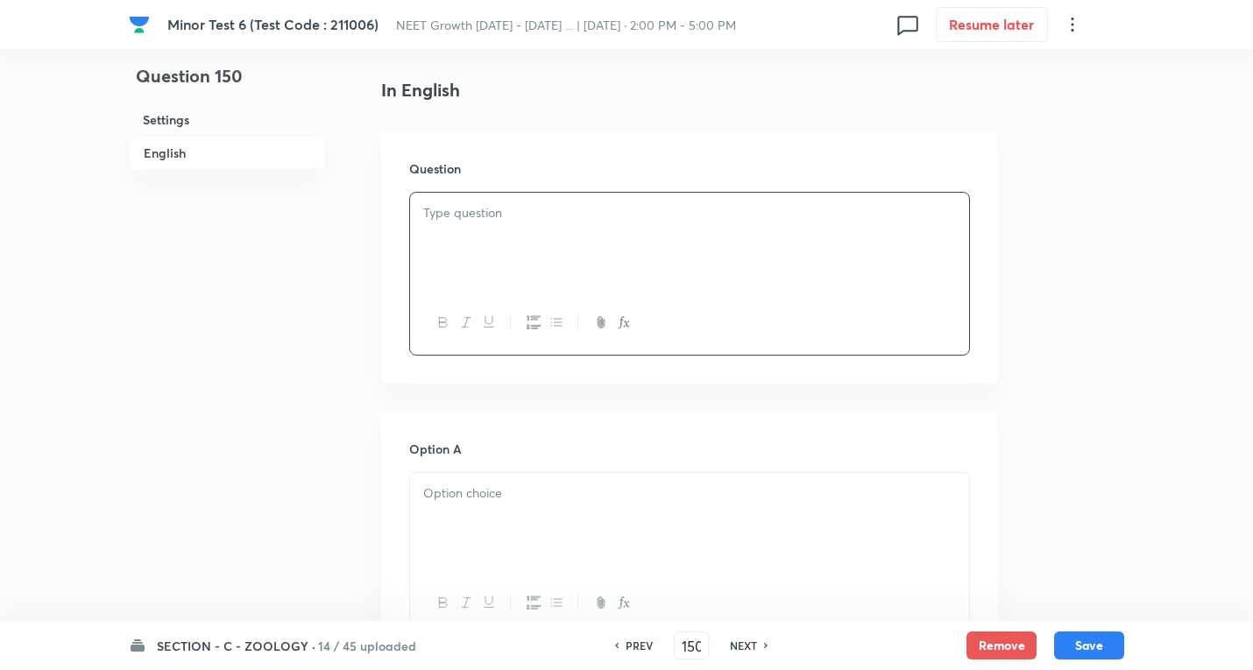
click at [501, 234] on div at bounding box center [689, 242] width 559 height 98
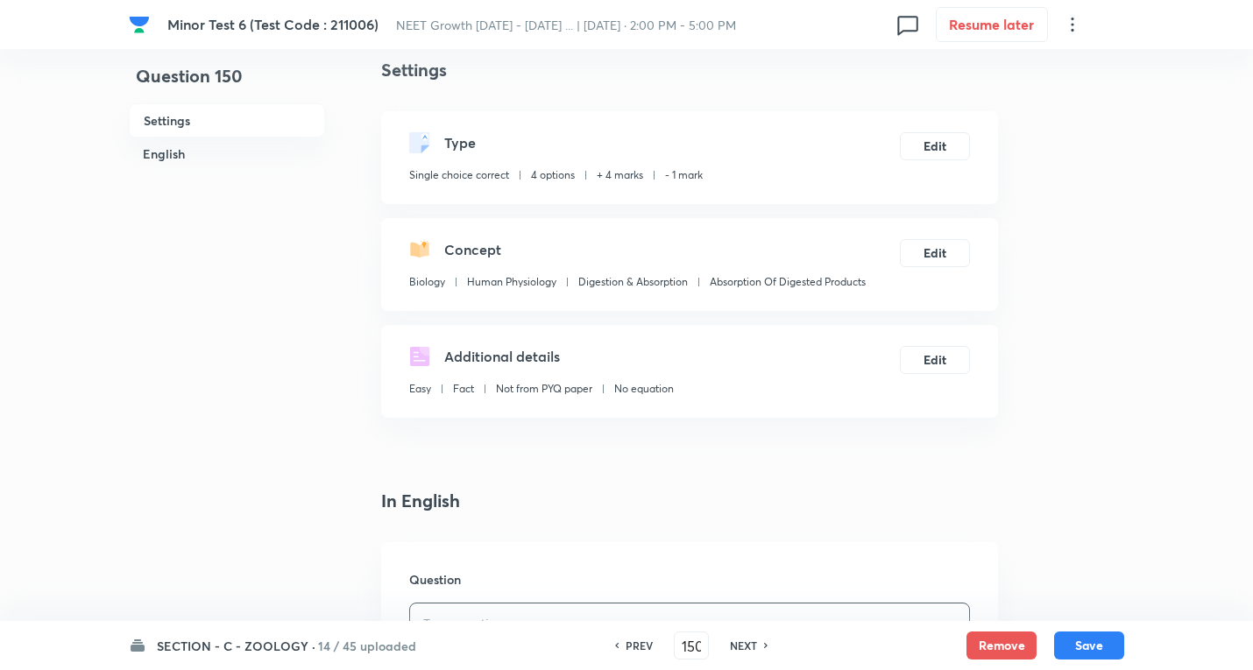
scroll to position [0, 0]
